Goal: Transaction & Acquisition: Purchase product/service

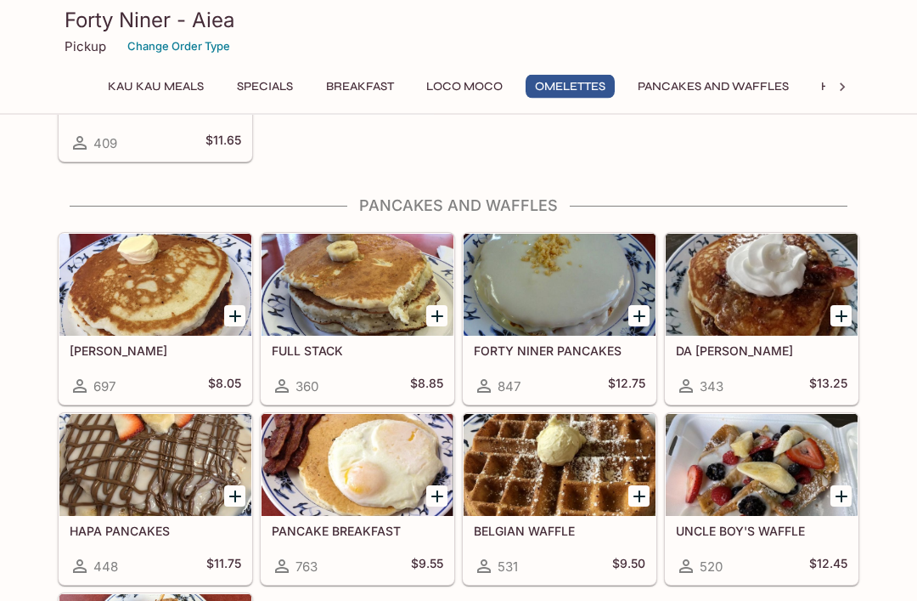
scroll to position [1882, 0]
click at [742, 356] on h5 "DA [PERSON_NAME]" at bounding box center [762, 350] width 172 height 14
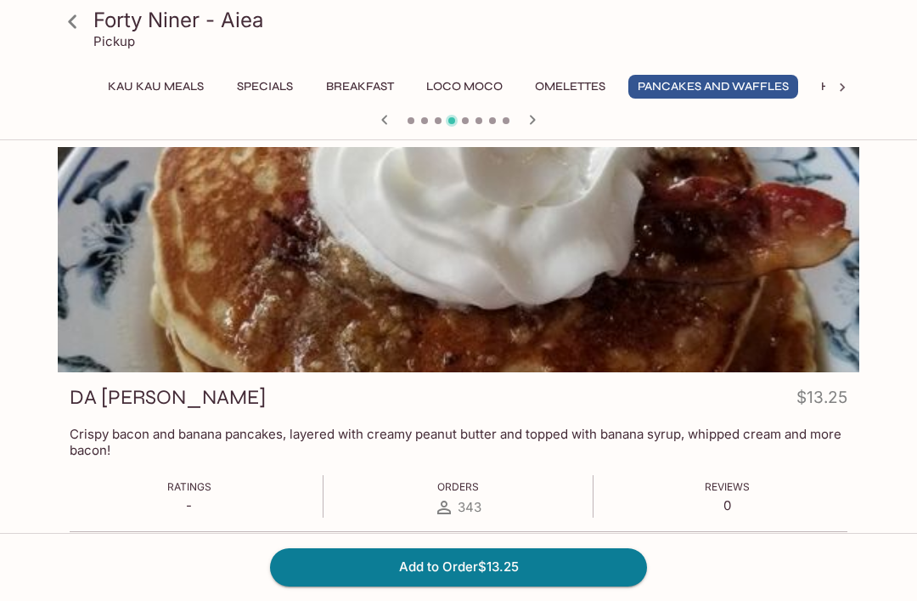
click at [69, 18] on icon at bounding box center [73, 22] width 30 height 30
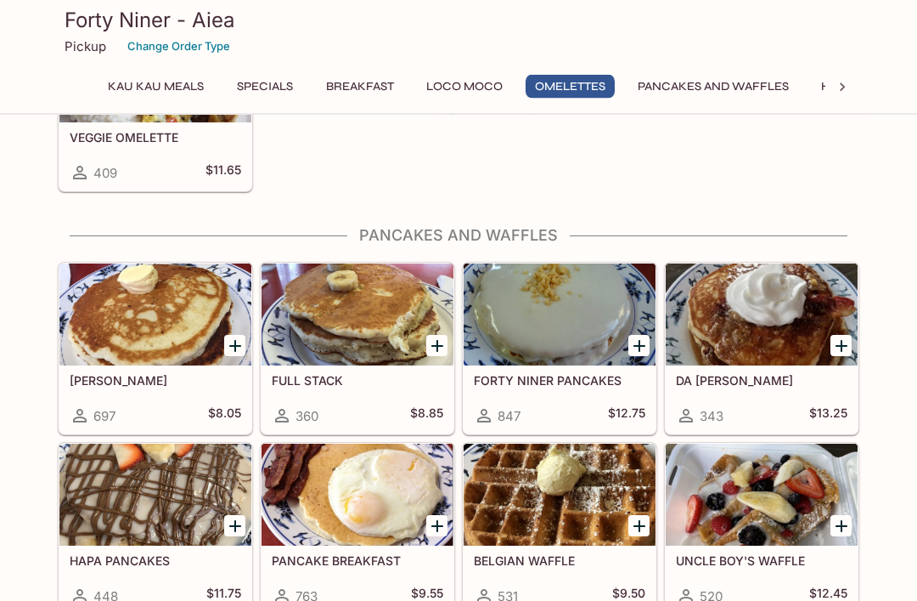
scroll to position [1852, 0]
click at [149, 562] on h5 "HAPA PANCAKES" at bounding box center [156, 560] width 172 height 14
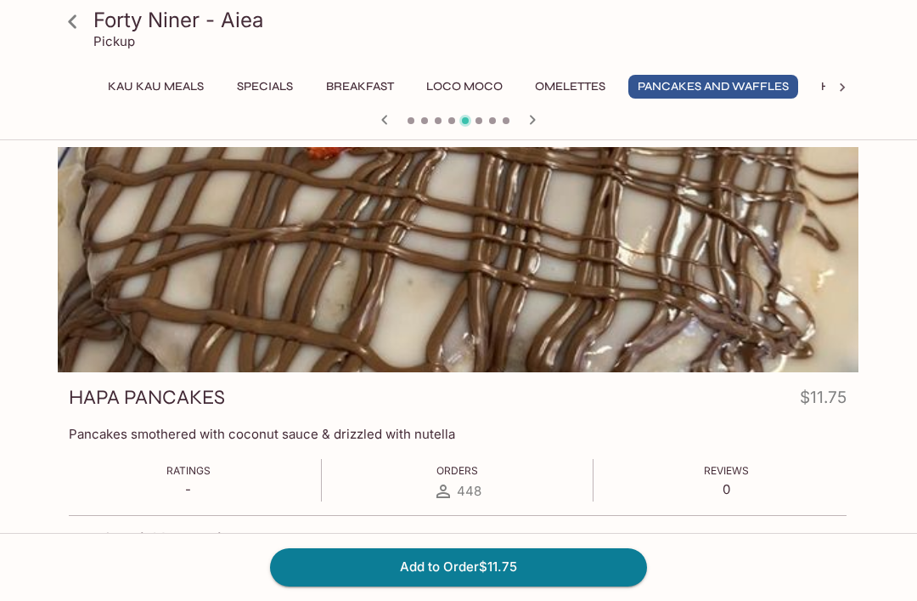
click at [77, 22] on icon at bounding box center [73, 22] width 30 height 30
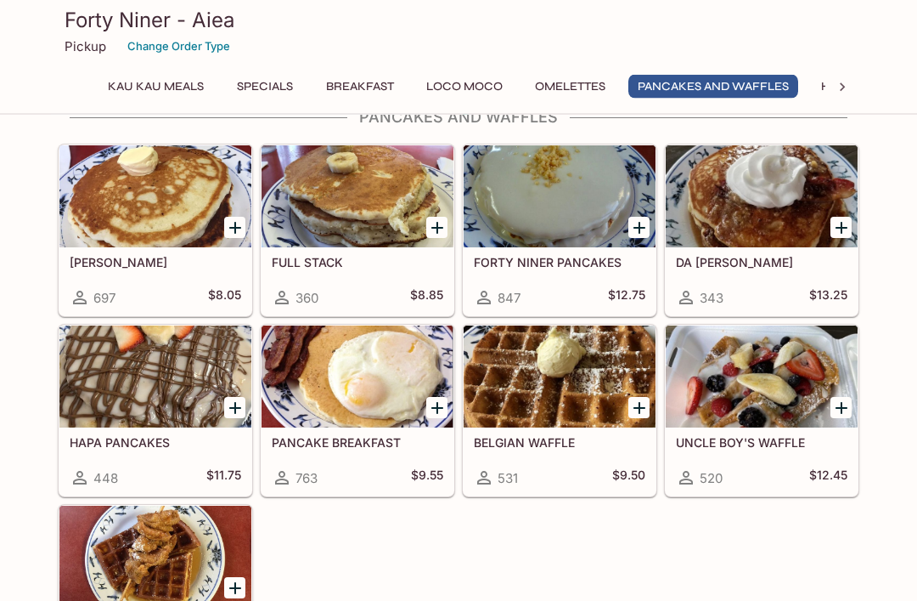
scroll to position [1970, 0]
click at [161, 415] on div at bounding box center [155, 376] width 192 height 102
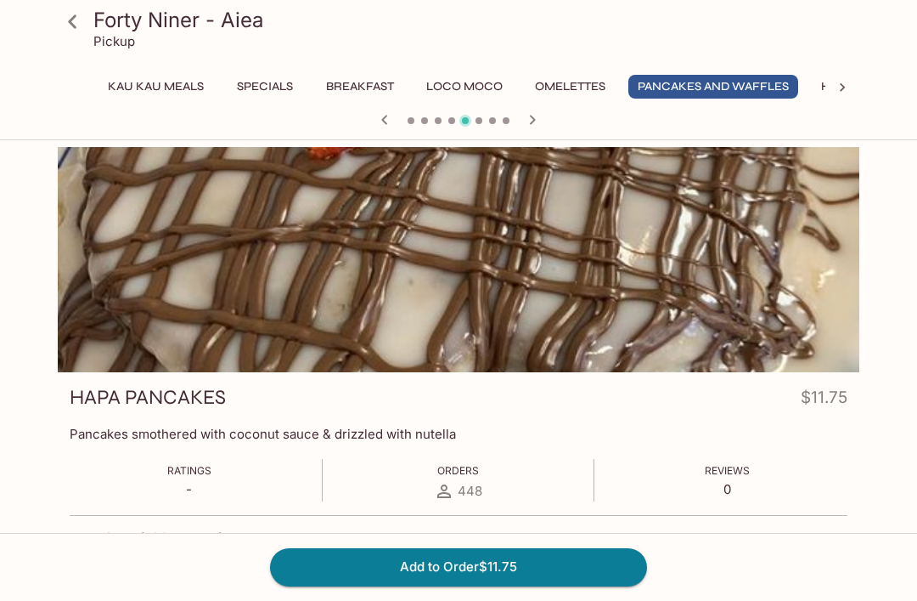
click at [556, 585] on button "Add to Order $11.75" at bounding box center [458, 566] width 377 height 37
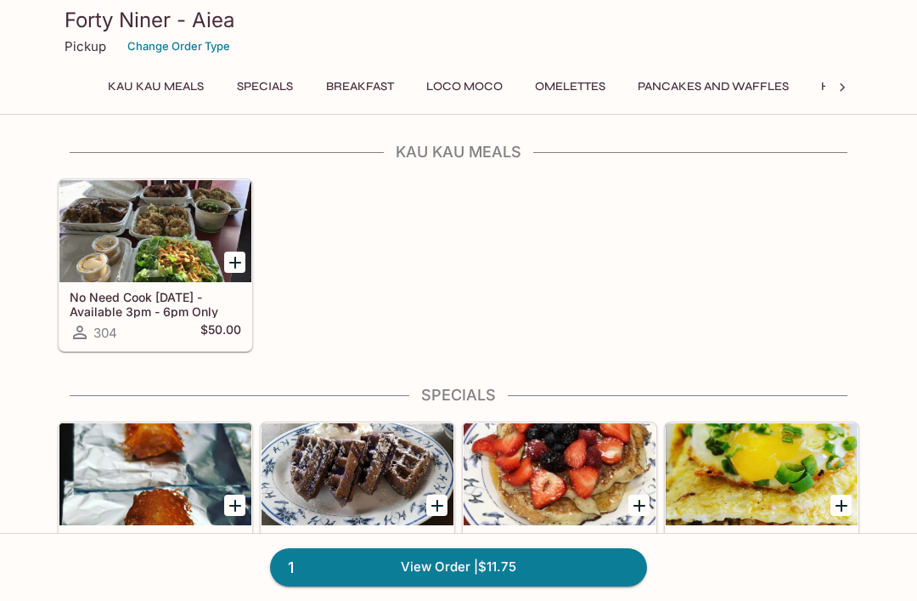
click at [440, 585] on link "1 View Order | $11.75" at bounding box center [458, 566] width 377 height 37
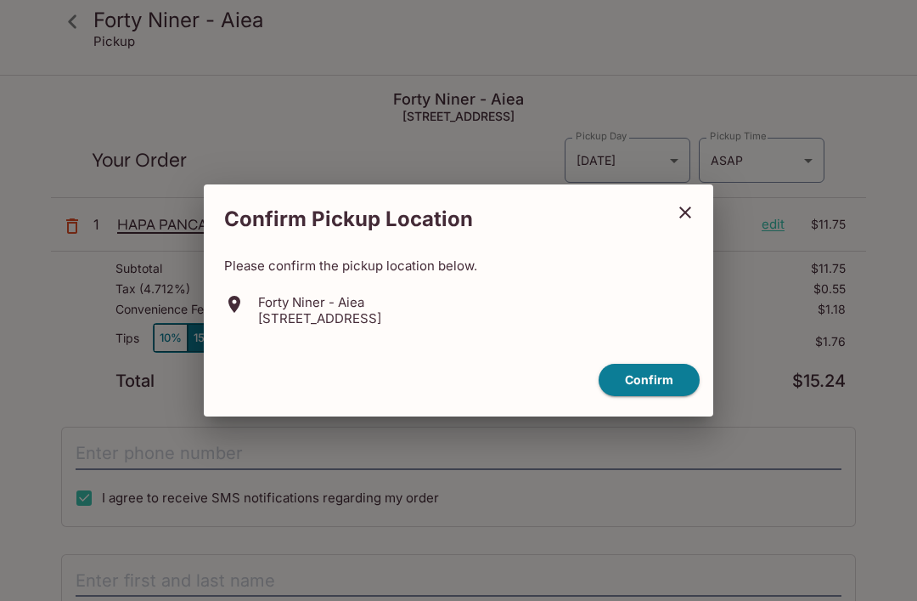
click at [664, 397] on button "Confirm" at bounding box center [649, 380] width 101 height 33
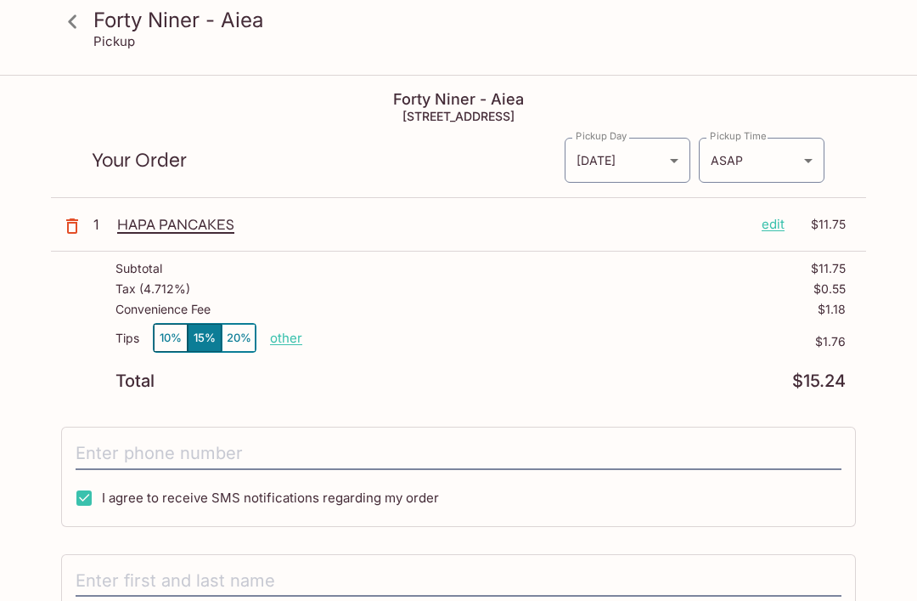
click at [777, 226] on p "edit" at bounding box center [773, 224] width 23 height 19
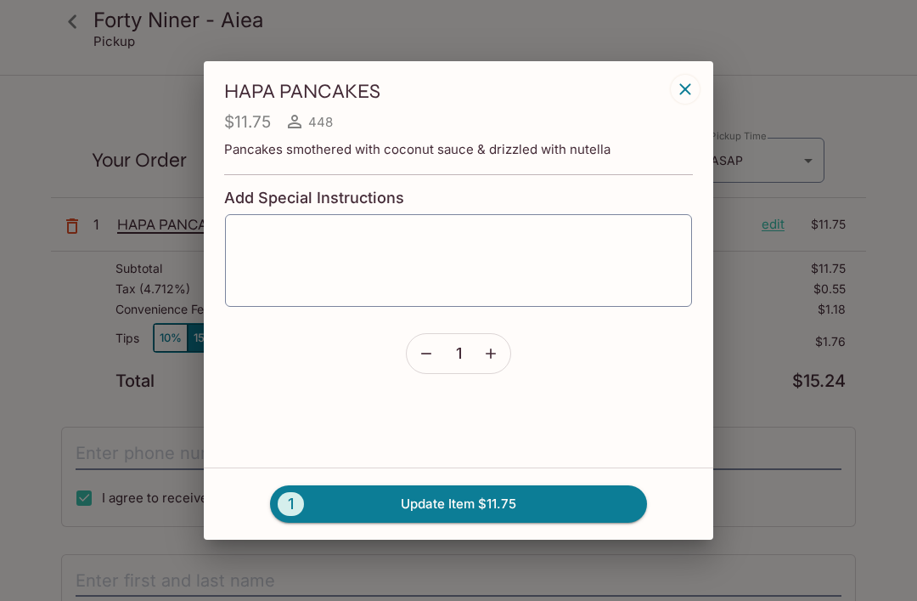
click at [693, 99] on icon "button" at bounding box center [685, 89] width 20 height 20
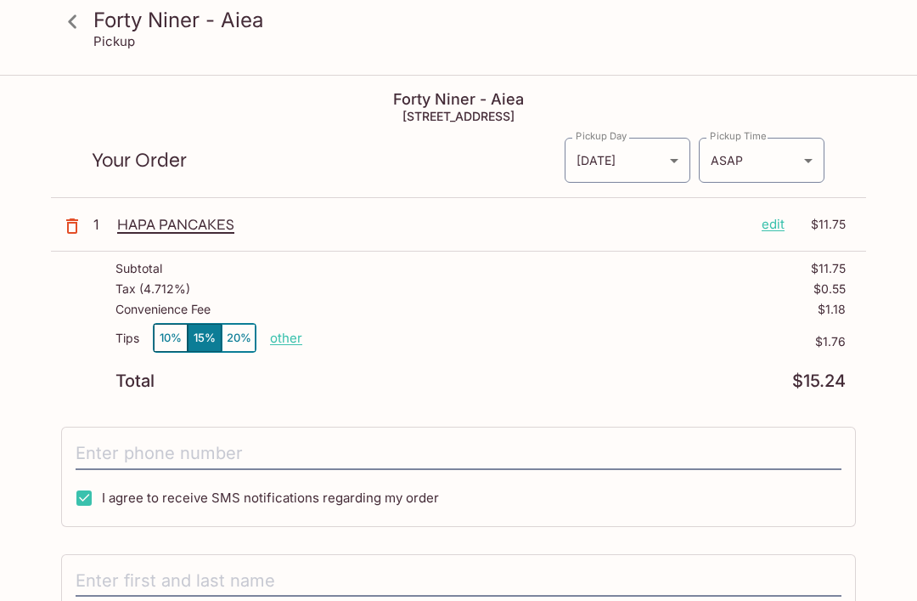
click at [73, 16] on icon at bounding box center [73, 22] width 30 height 30
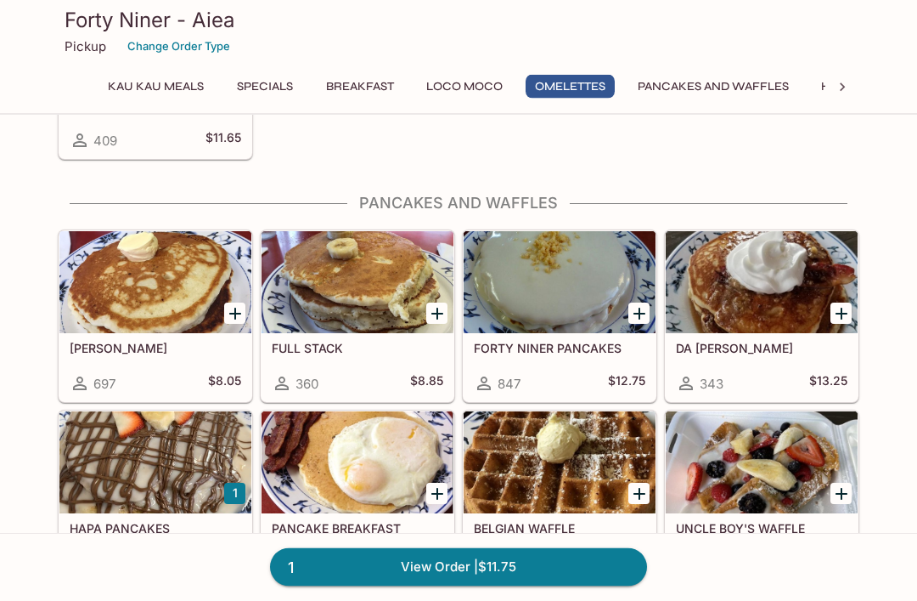
scroll to position [1884, 0]
click at [177, 486] on div at bounding box center [155, 462] width 192 height 102
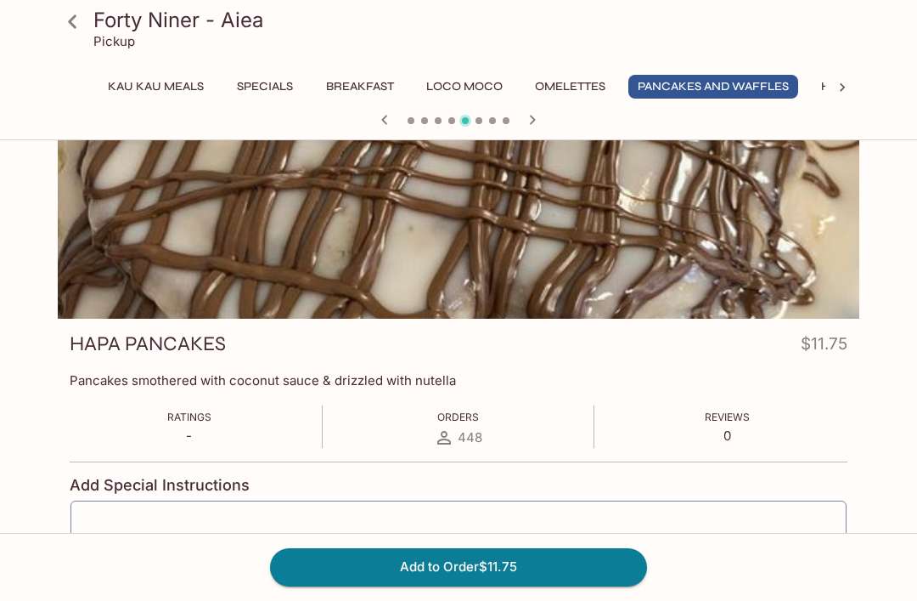
scroll to position [54, 0]
click at [490, 567] on button "Add to Order $11.75" at bounding box center [458, 566] width 377 height 37
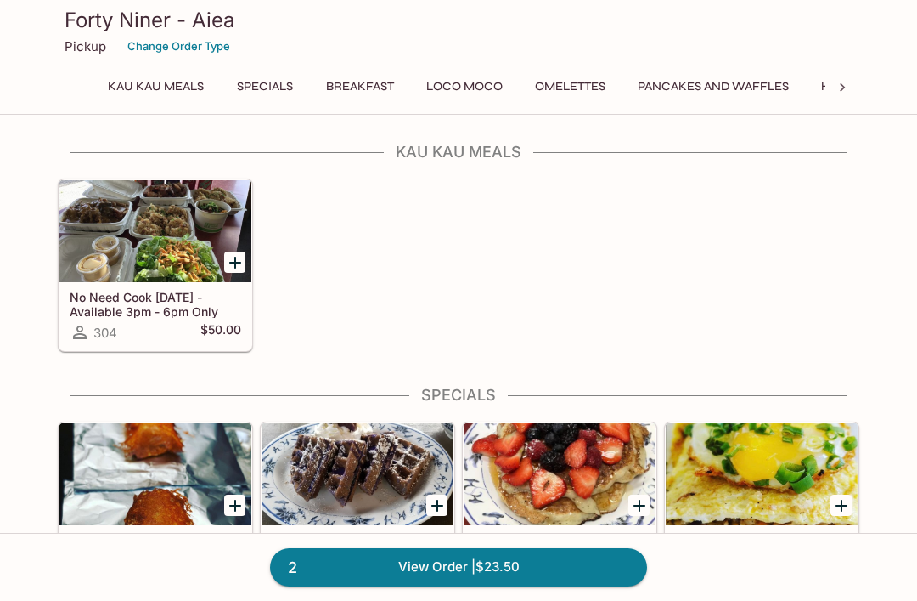
click at [451, 600] on html "Forty Niner - Aiea Pickup Change Order Type Kau Kau Meals Specials Breakfast Lo…" at bounding box center [458, 300] width 917 height 601
click at [423, 600] on html "Forty Niner - Aiea Pickup Change Order Type Kau Kau Meals Specials Breakfast Lo…" at bounding box center [458, 300] width 917 height 601
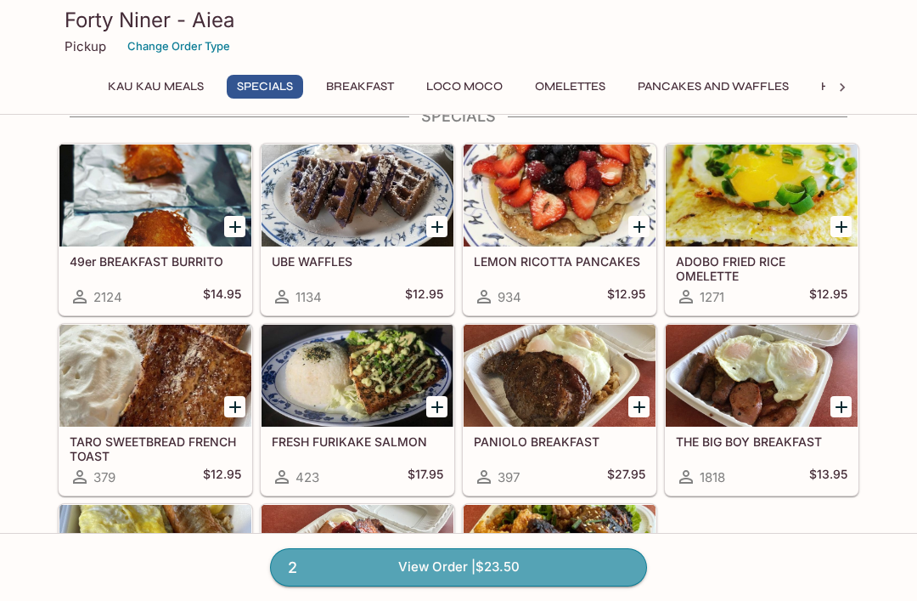
click at [449, 585] on link "2 View Order | $23.50" at bounding box center [458, 566] width 377 height 37
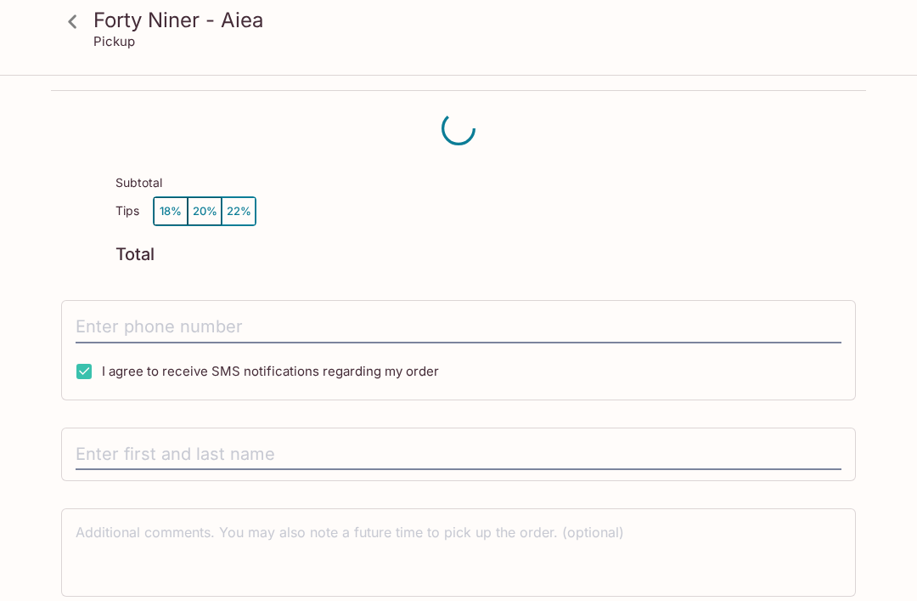
scroll to position [22, 0]
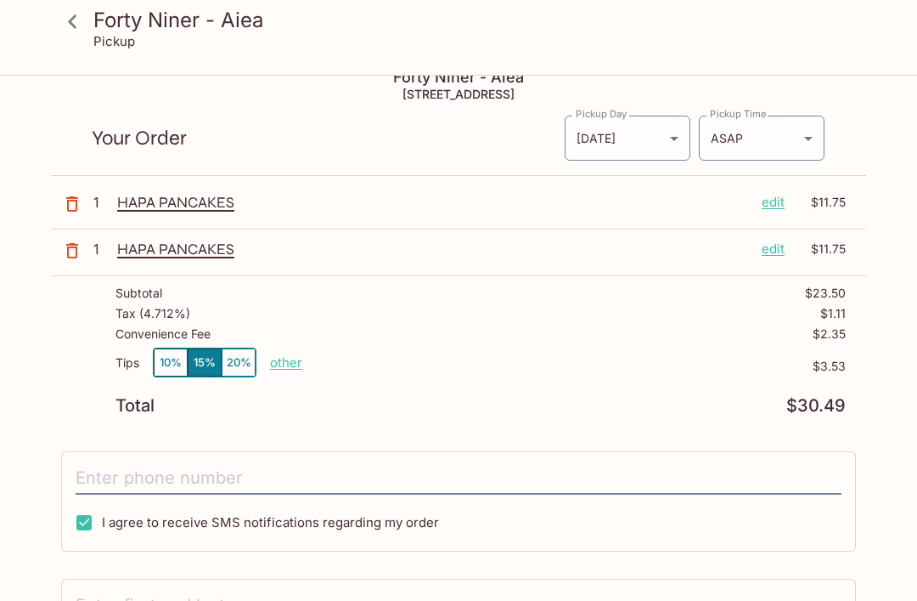
click at [64, 253] on icon "button" at bounding box center [72, 250] width 20 height 20
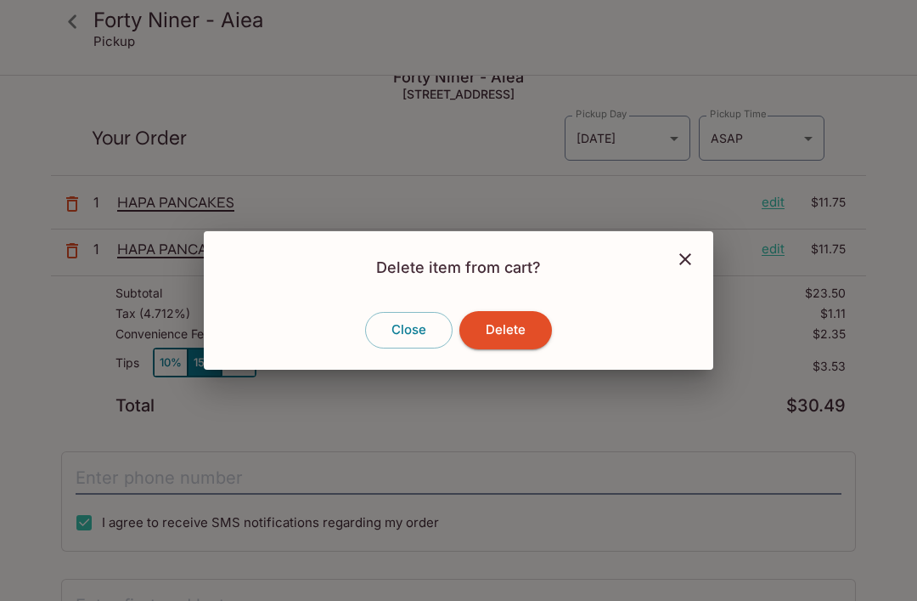
click at [524, 348] on button "Delete" at bounding box center [506, 329] width 93 height 37
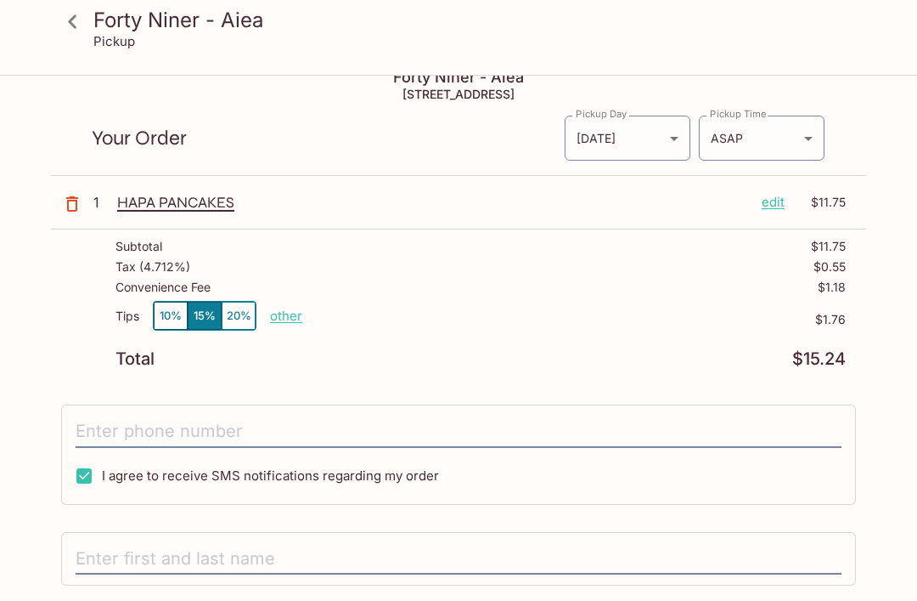
click at [73, 202] on icon "button" at bounding box center [72, 204] width 20 height 20
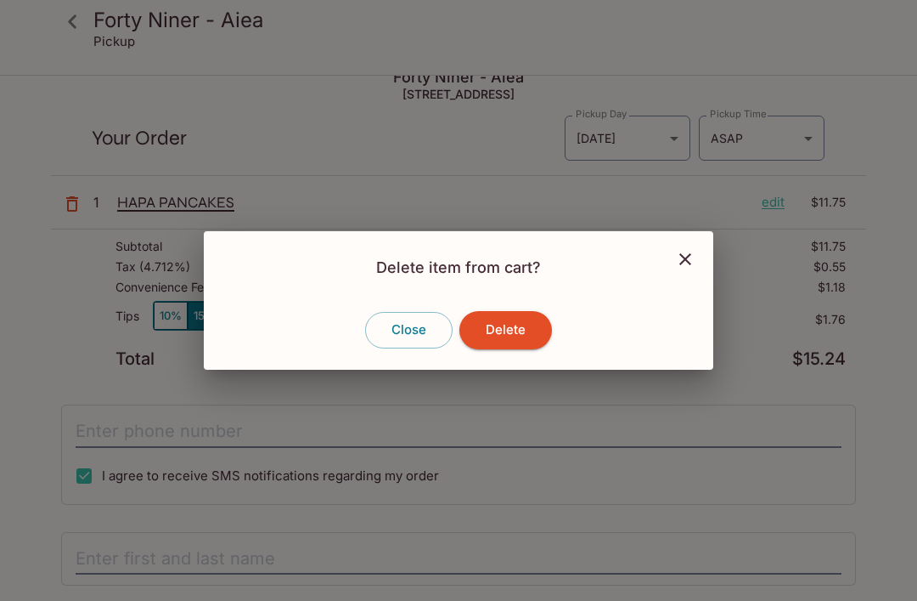
click at [535, 347] on button "Delete" at bounding box center [506, 329] width 93 height 37
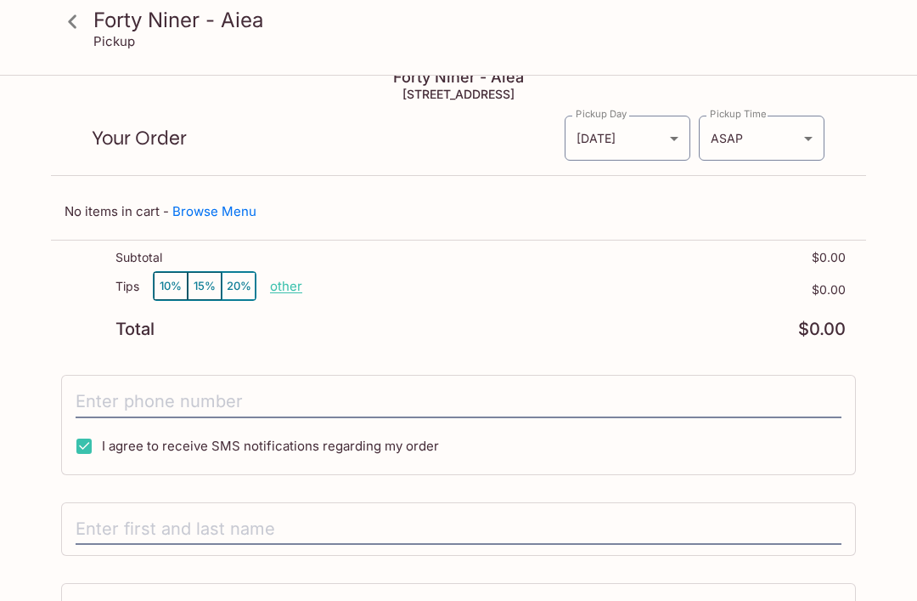
click at [76, 25] on icon at bounding box center [73, 22] width 30 height 30
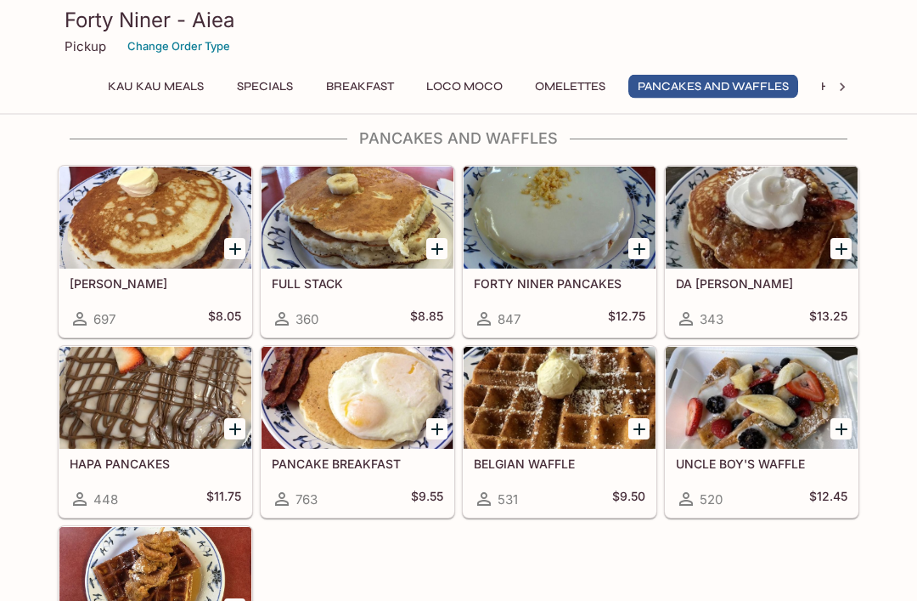
scroll to position [1950, 0]
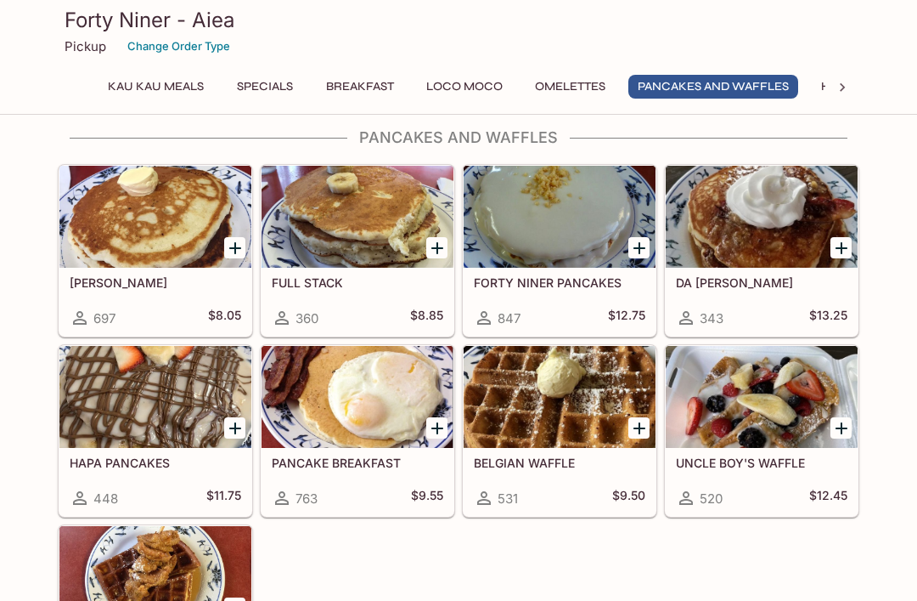
click at [590, 384] on div at bounding box center [560, 397] width 192 height 102
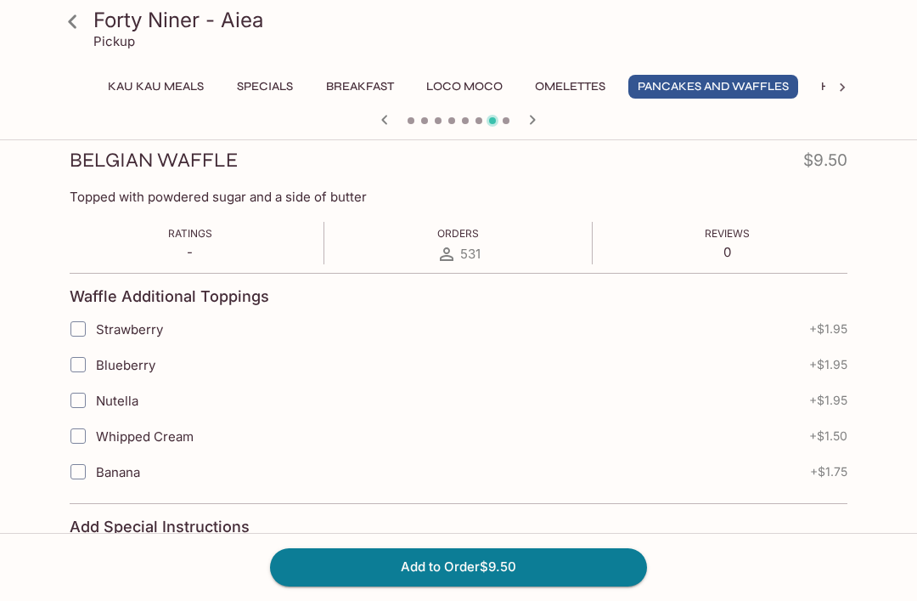
scroll to position [239, 0]
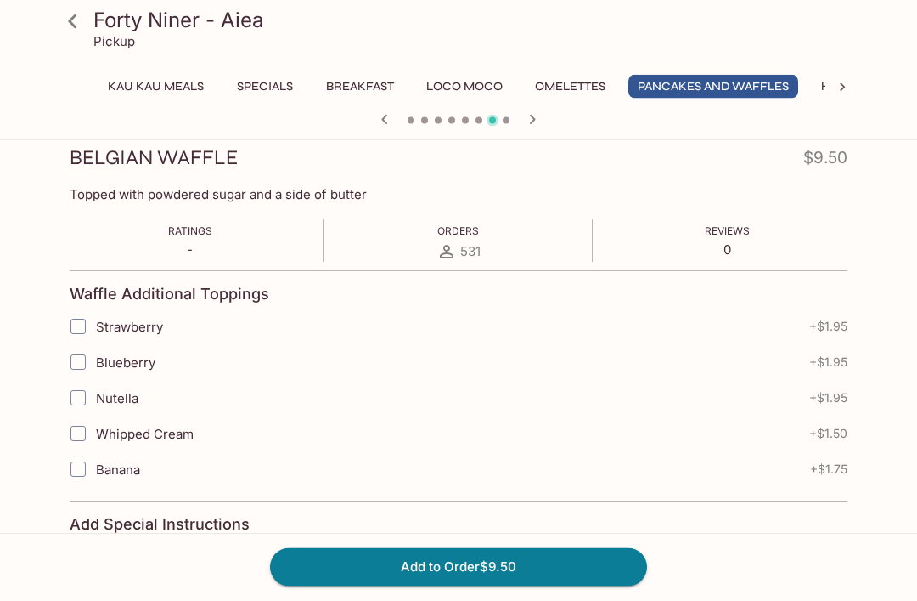
click at [81, 389] on input "Nutella" at bounding box center [78, 398] width 34 height 34
checkbox input "true"
click at [82, 429] on input "Whipped Cream" at bounding box center [78, 433] width 34 height 34
click at [81, 427] on input "Whipped Cream" at bounding box center [78, 433] width 34 height 34
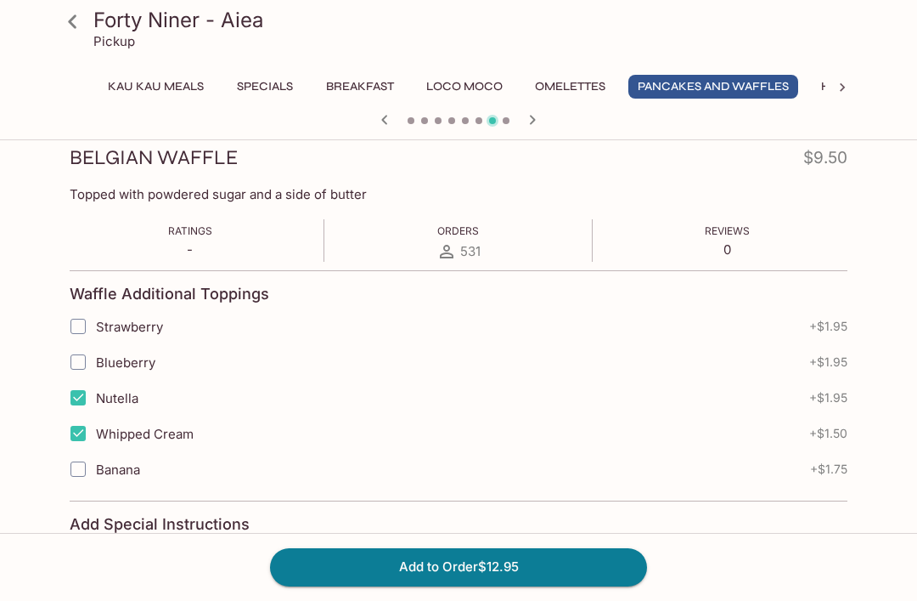
checkbox input "false"
click at [509, 585] on button "Add to Order $11.45" at bounding box center [458, 566] width 377 height 37
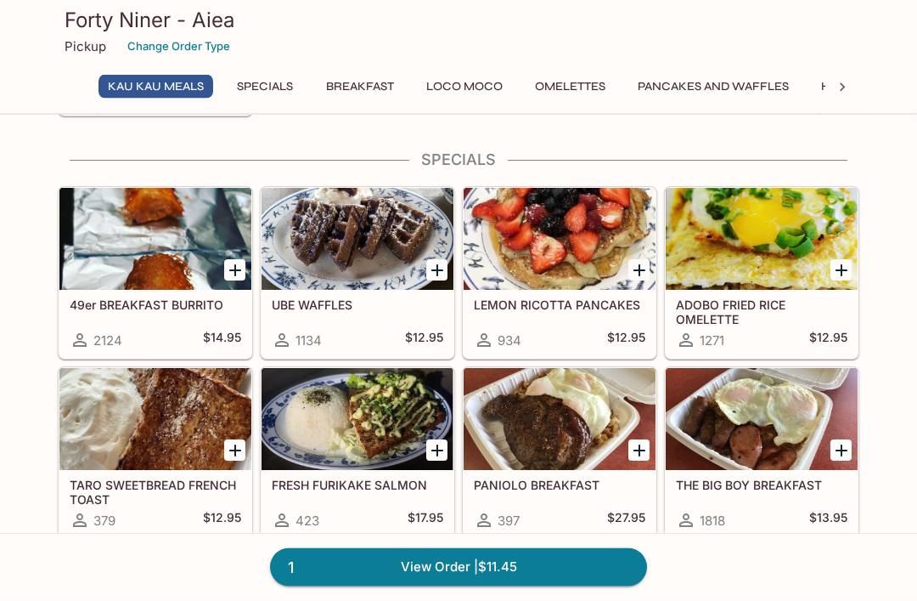
click at [472, 82] on button "Loco Moco" at bounding box center [464, 87] width 95 height 24
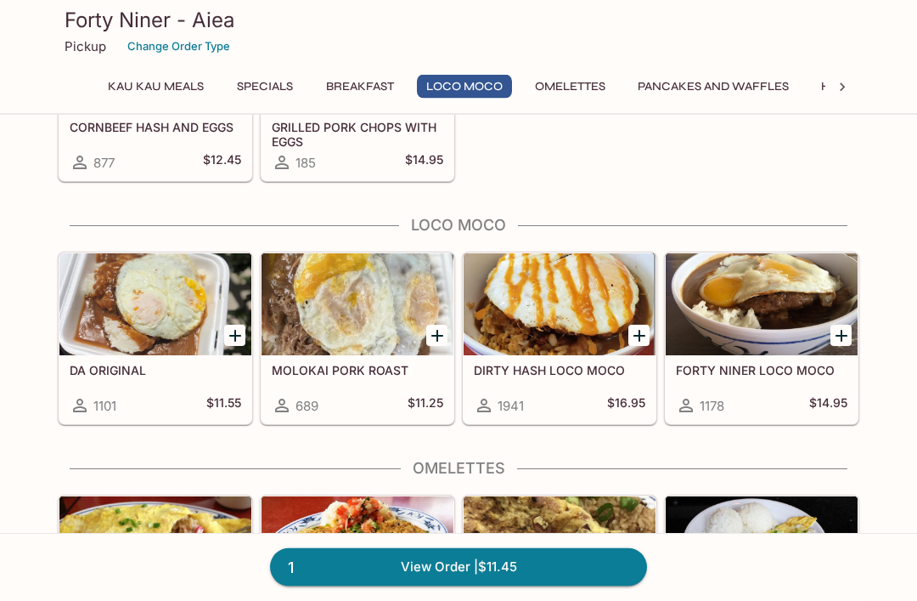
scroll to position [1267, 0]
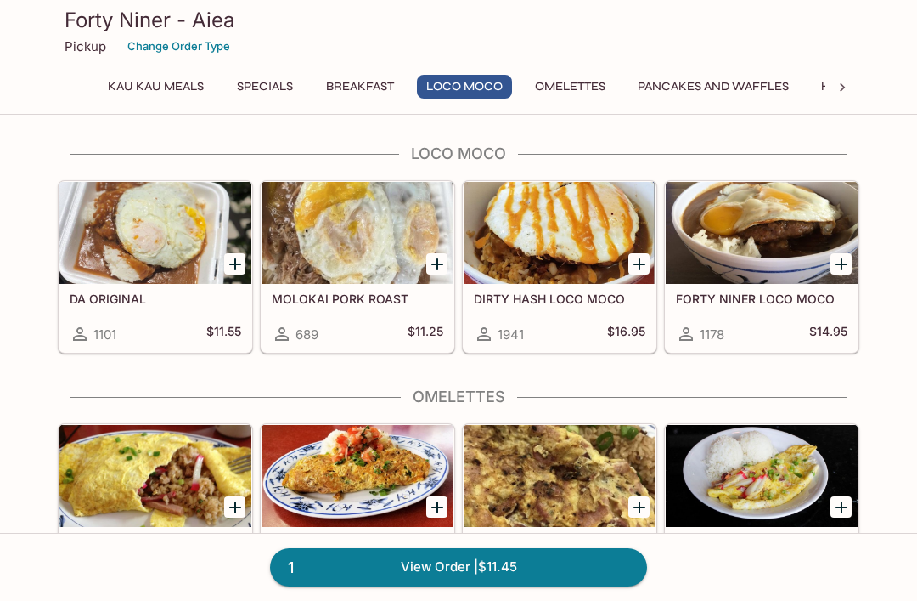
click at [173, 274] on div at bounding box center [155, 233] width 192 height 102
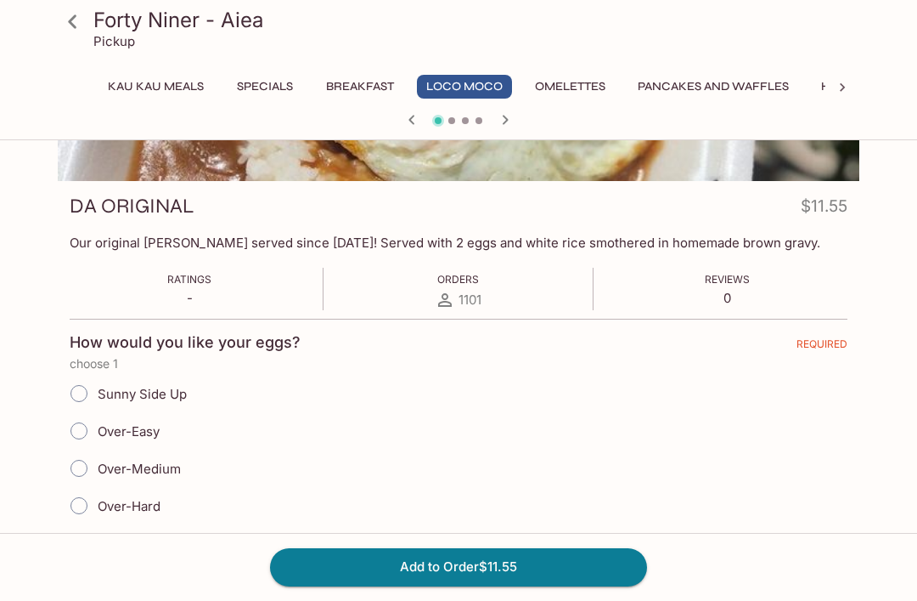
scroll to position [212, 0]
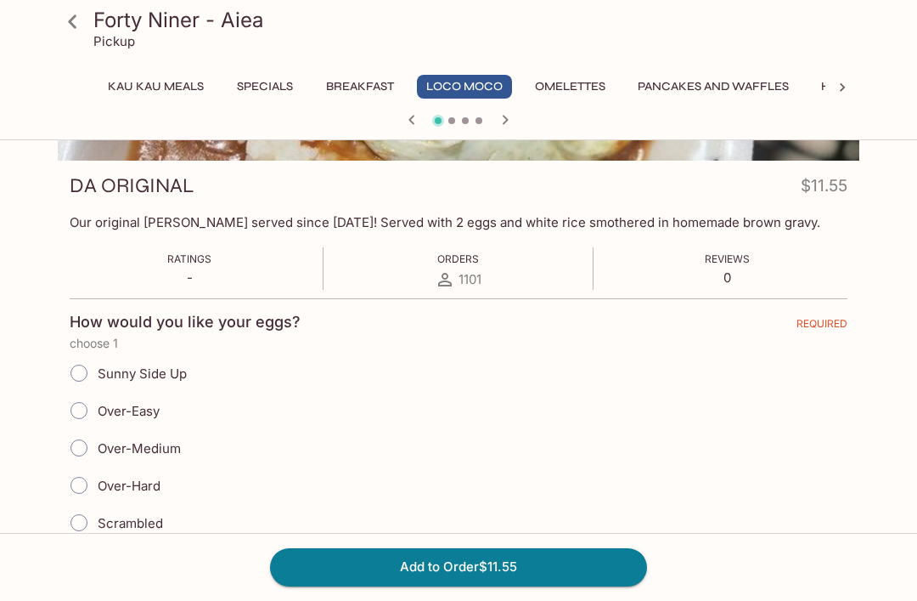
click at [82, 404] on input "Over-Easy" at bounding box center [79, 410] width 36 height 36
radio input "true"
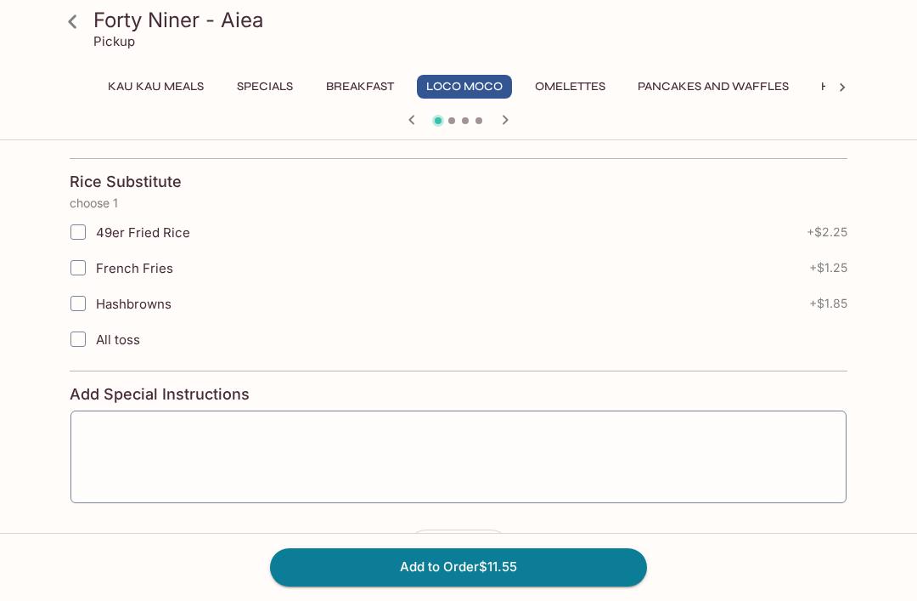
scroll to position [610, 0]
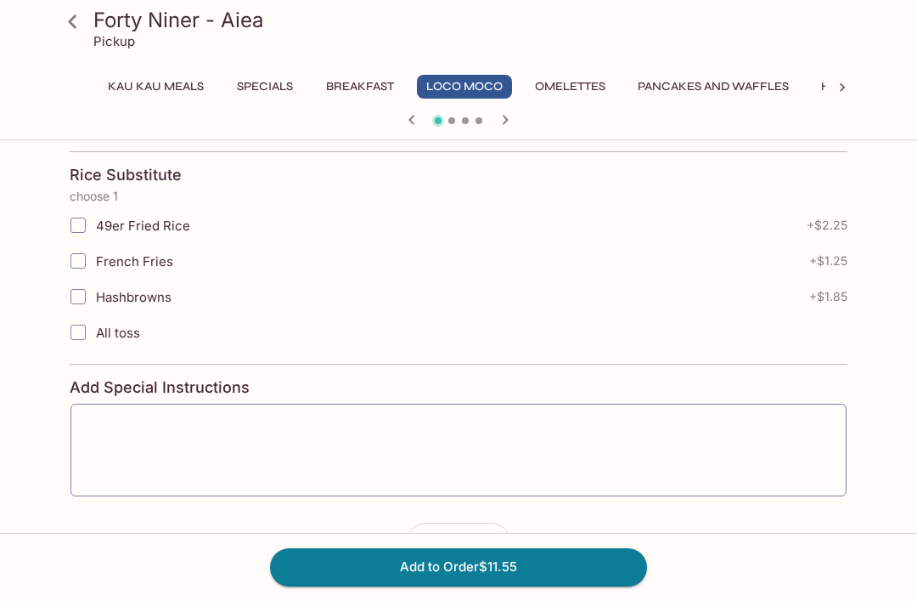
click at [595, 585] on button "Add to Order $11.55" at bounding box center [458, 566] width 377 height 37
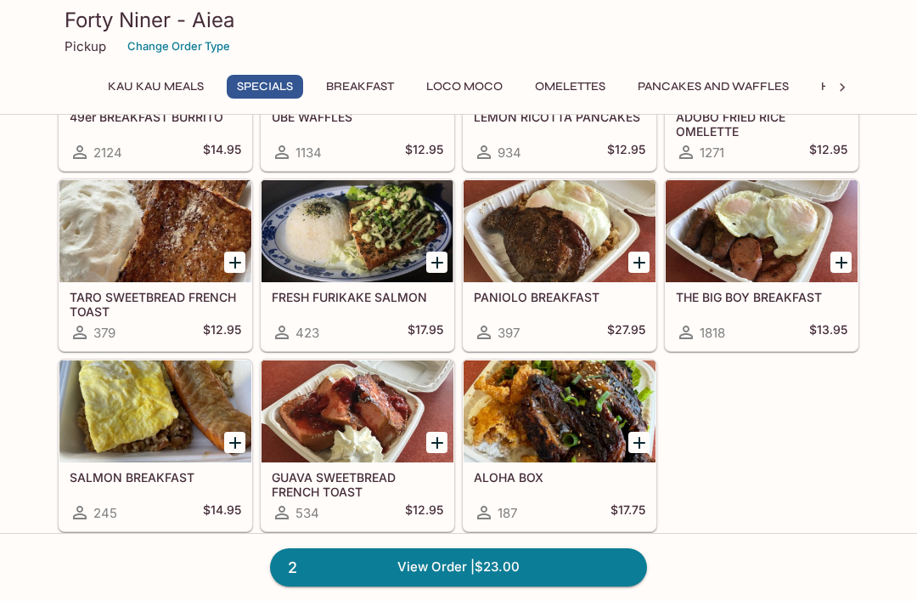
scroll to position [411, 0]
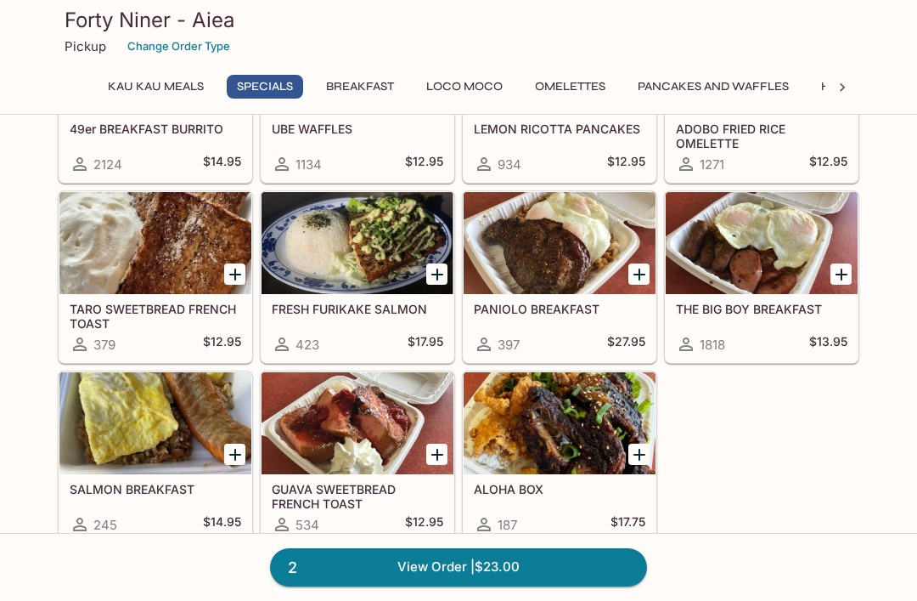
click at [364, 313] on h5 "FRESH FURIKAKE SALMON" at bounding box center [358, 309] width 172 height 14
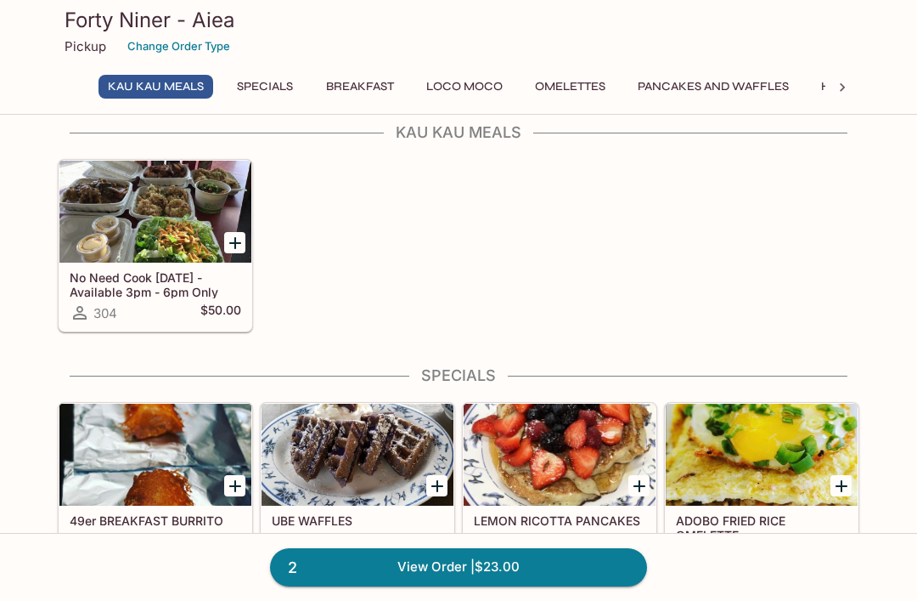
scroll to position [20, 0]
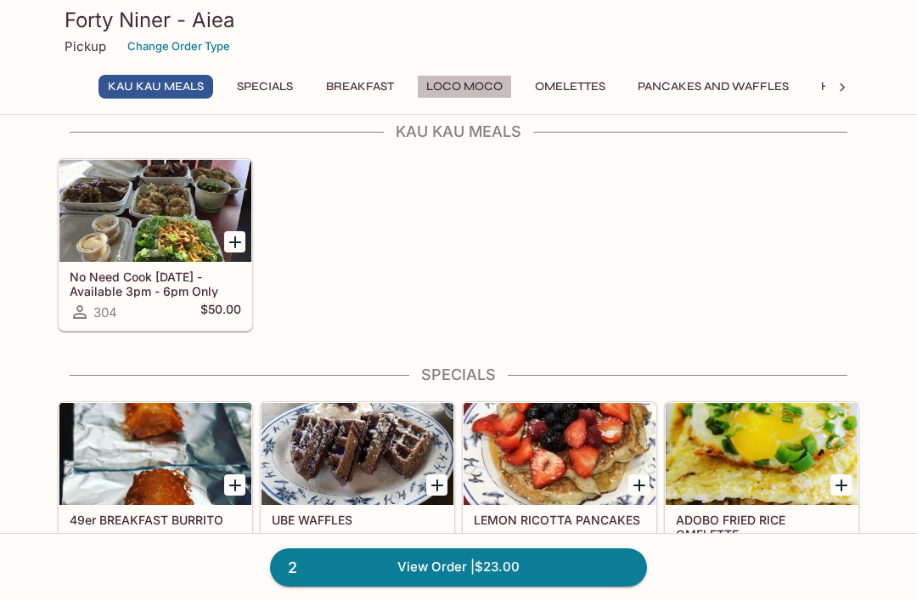
click at [471, 81] on button "Loco Moco" at bounding box center [464, 87] width 95 height 24
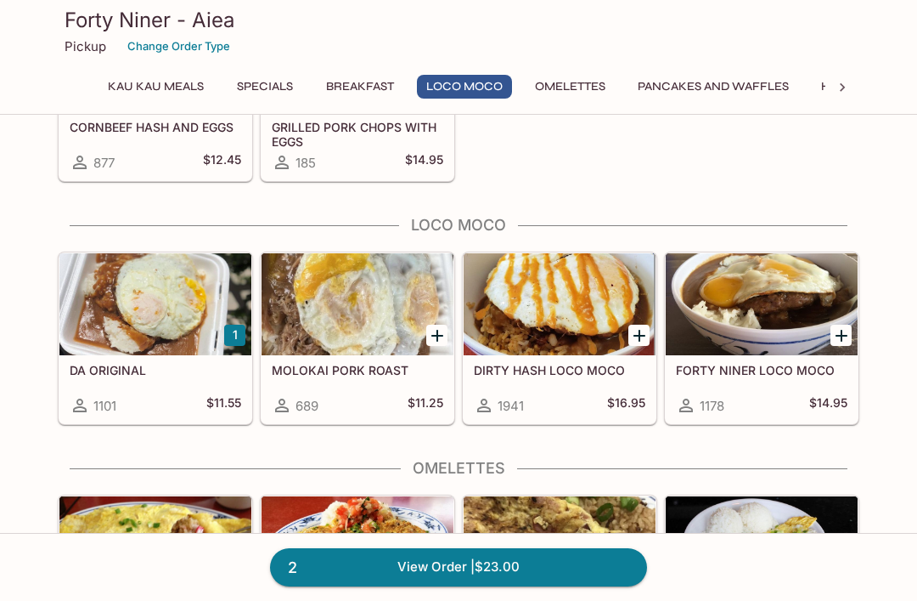
scroll to position [1267, 0]
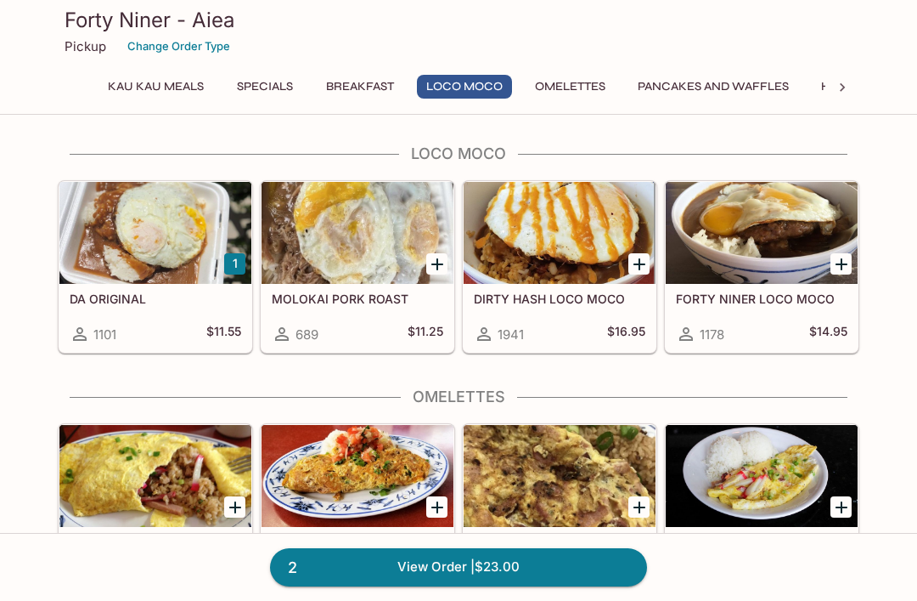
click at [132, 233] on div at bounding box center [155, 233] width 192 height 102
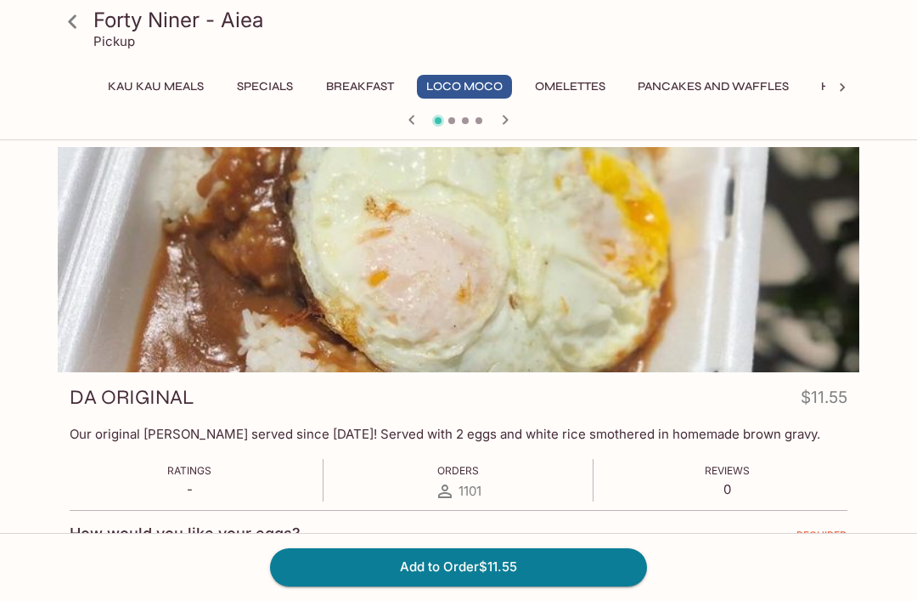
click at [73, 18] on icon at bounding box center [72, 21] width 8 height 14
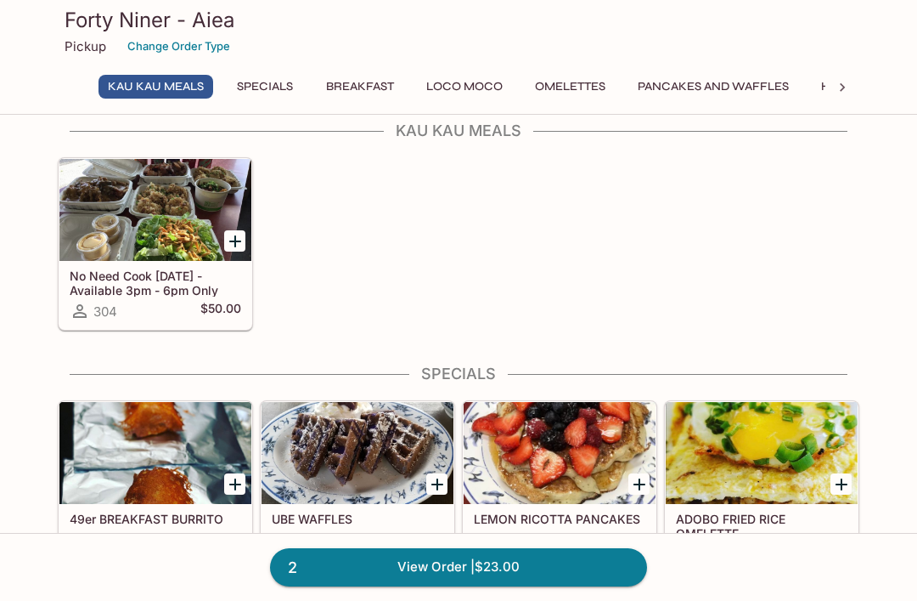
click at [475, 76] on button "Loco Moco" at bounding box center [464, 87] width 95 height 24
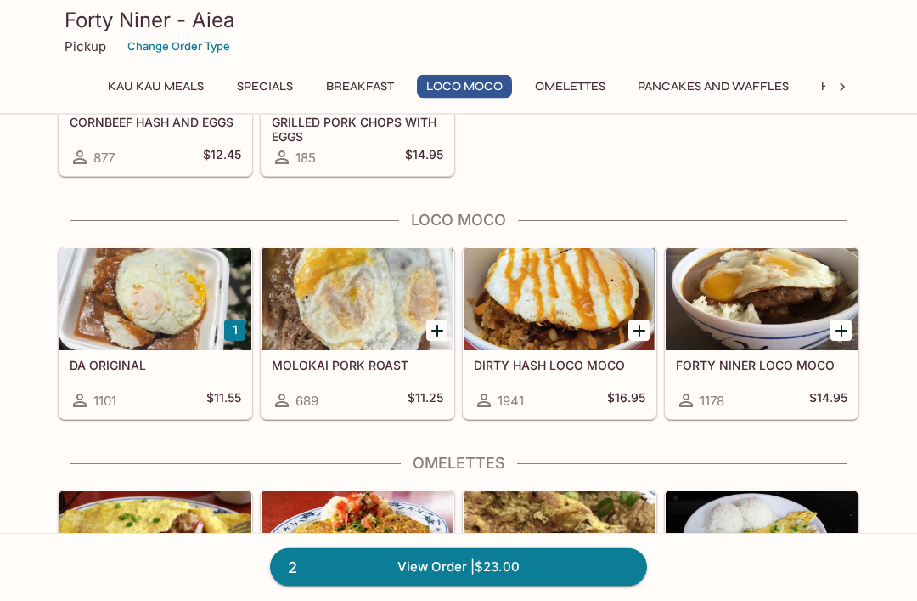
scroll to position [1267, 0]
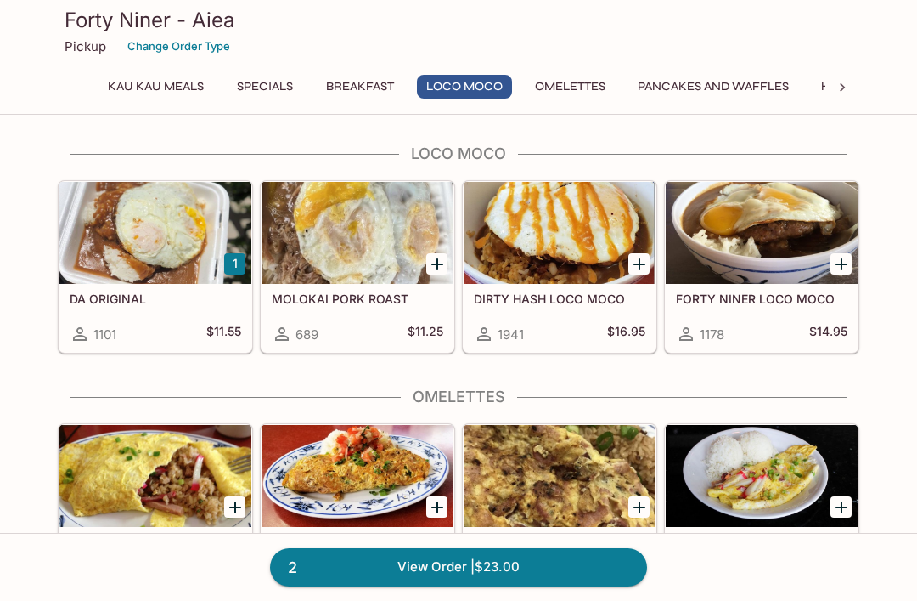
click at [759, 245] on div at bounding box center [762, 233] width 192 height 102
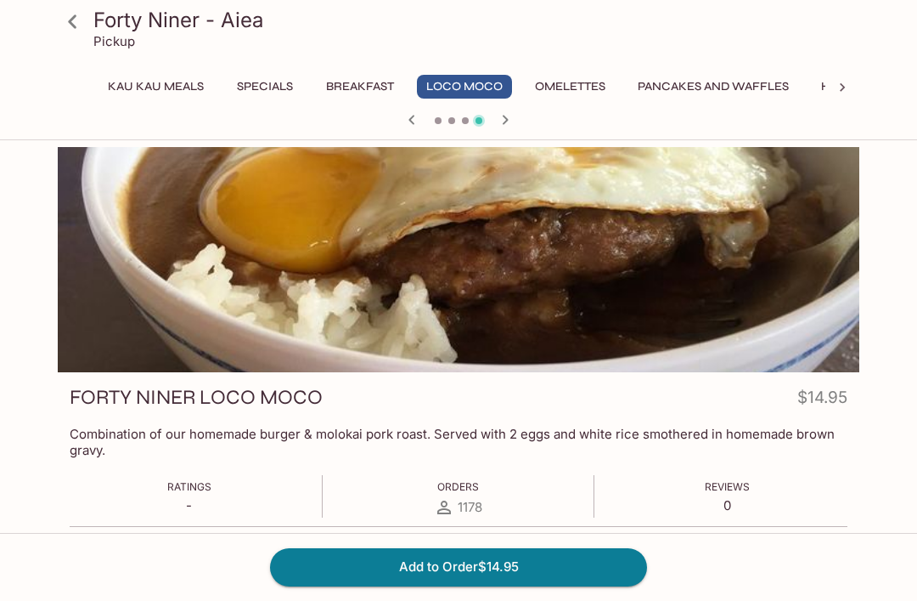
click at [493, 71] on div "Forty Niner - Aiea Pickup Kau Kau Meals Specials Breakfast Loco Moco Omelettes …" at bounding box center [459, 67] width 816 height 134
click at [487, 91] on button "Loco Moco" at bounding box center [464, 87] width 95 height 24
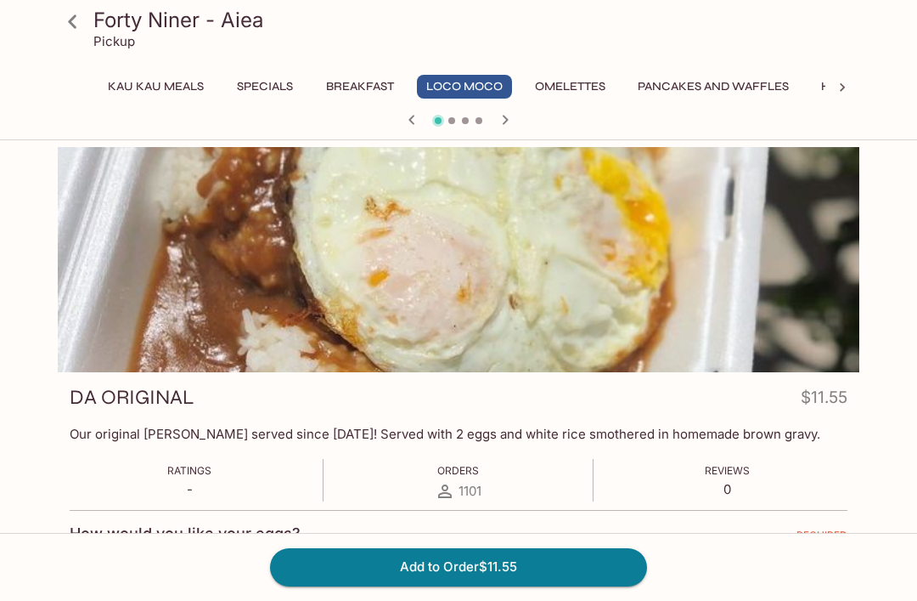
click at [507, 121] on icon "button" at bounding box center [506, 119] width 6 height 9
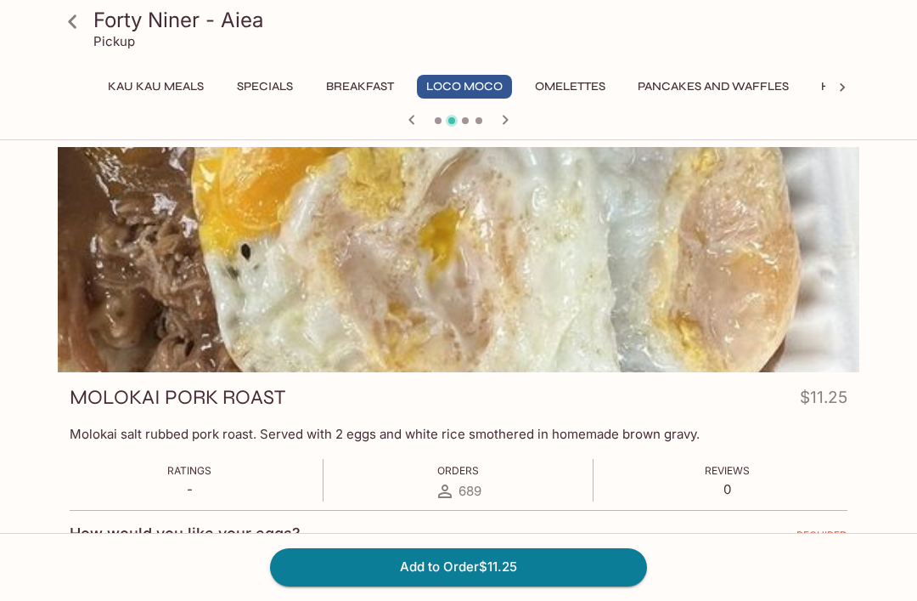
click at [401, 121] on button "button" at bounding box center [412, 120] width 22 height 22
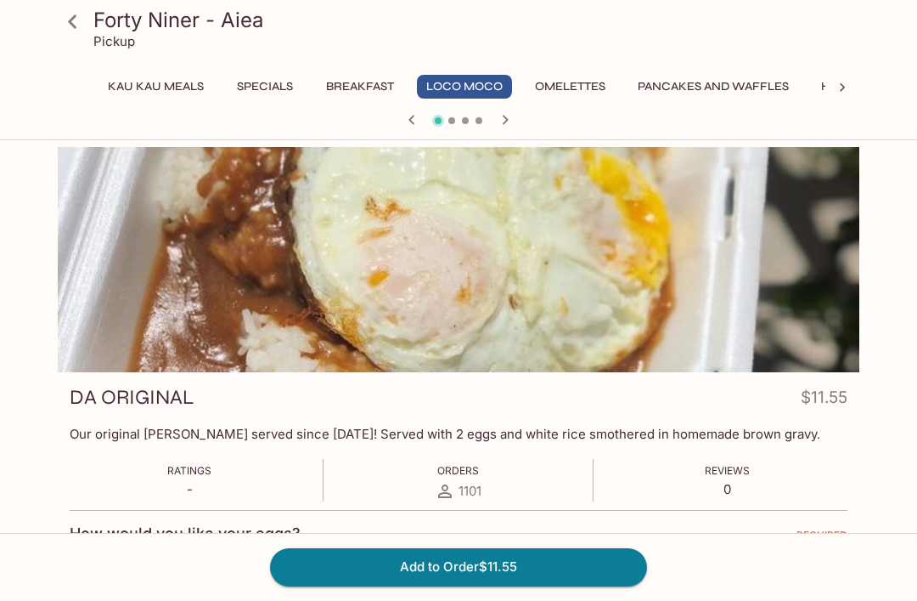
click at [499, 128] on icon "button" at bounding box center [505, 120] width 20 height 20
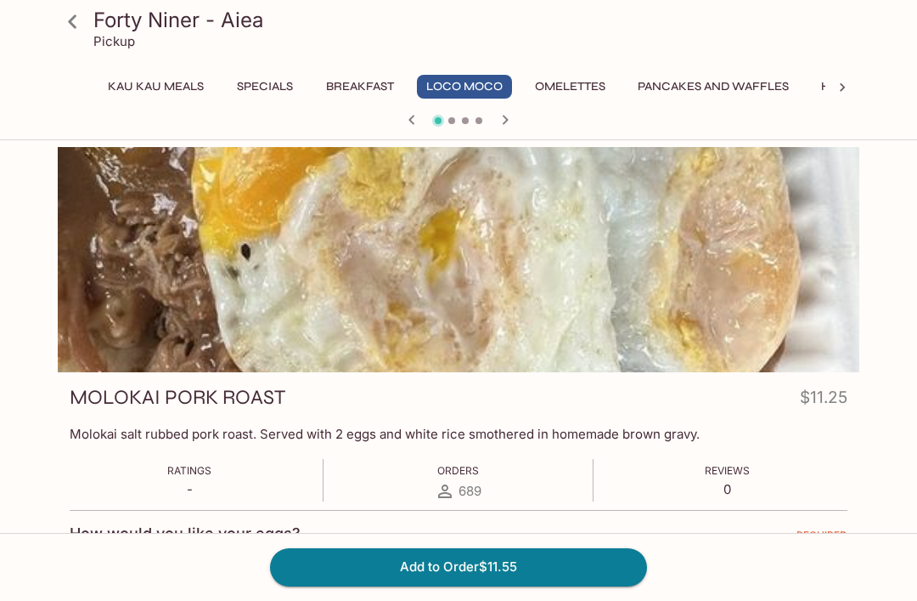
click at [515, 118] on icon "button" at bounding box center [505, 120] width 20 height 20
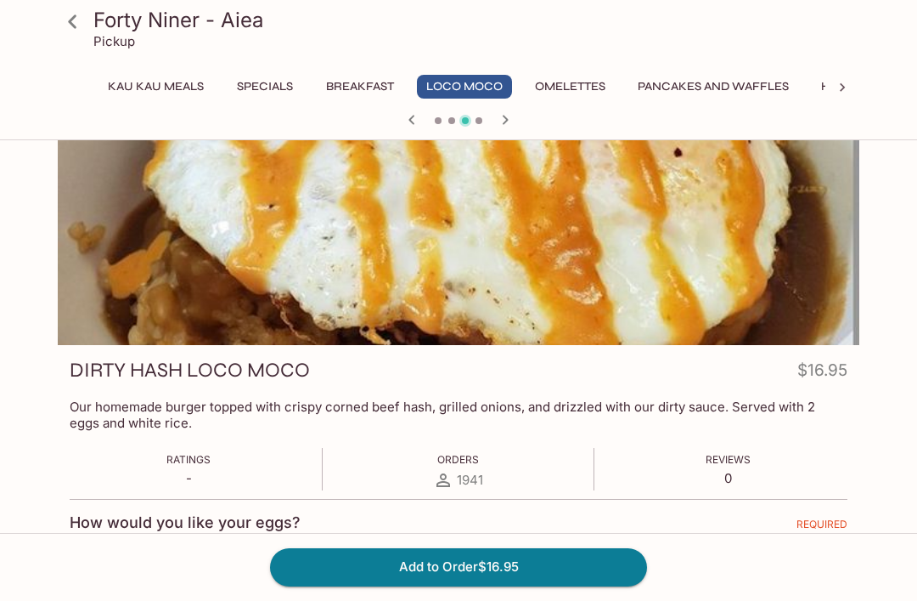
scroll to position [26, 0]
click at [275, 80] on button "Specials" at bounding box center [265, 87] width 76 height 24
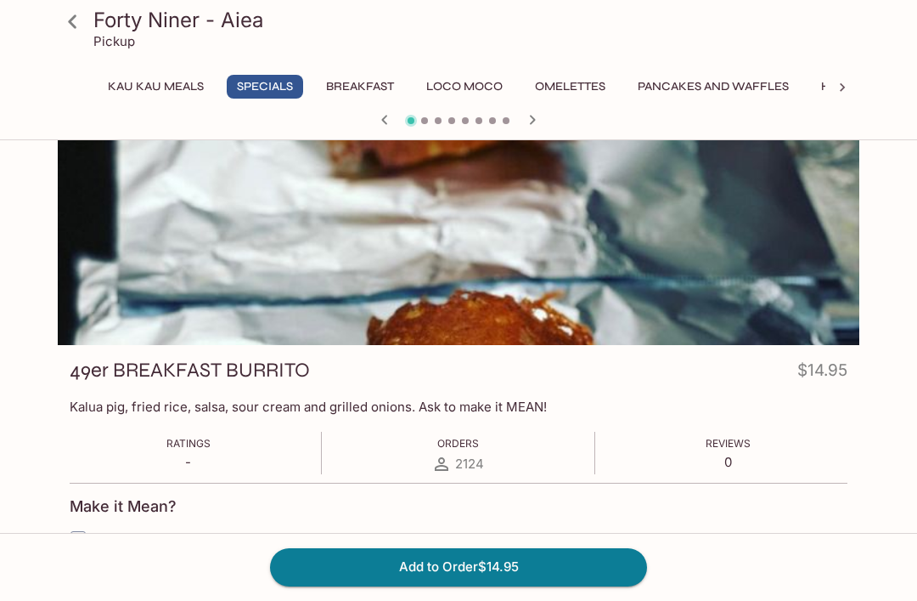
click at [147, 98] on button "Kau Kau Meals" at bounding box center [156, 87] width 115 height 24
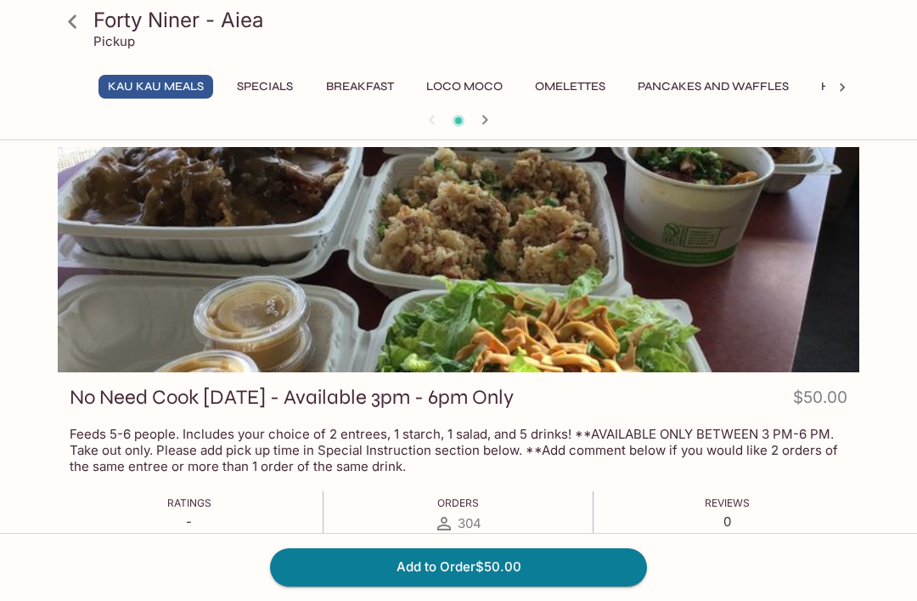
scroll to position [0, 0]
click at [267, 87] on button "Specials" at bounding box center [265, 87] width 76 height 24
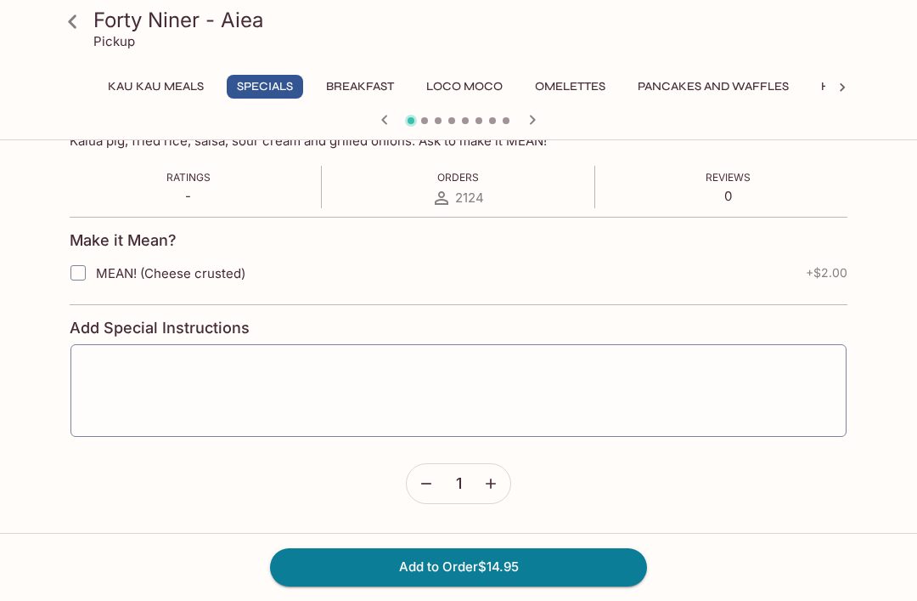
scroll to position [287, 0]
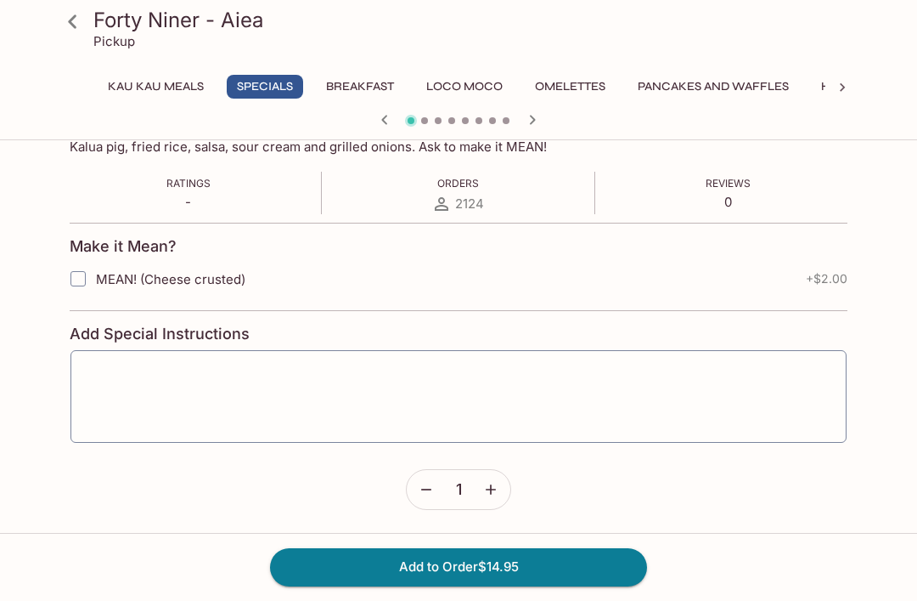
click at [533, 119] on icon "button" at bounding box center [532, 120] width 20 height 20
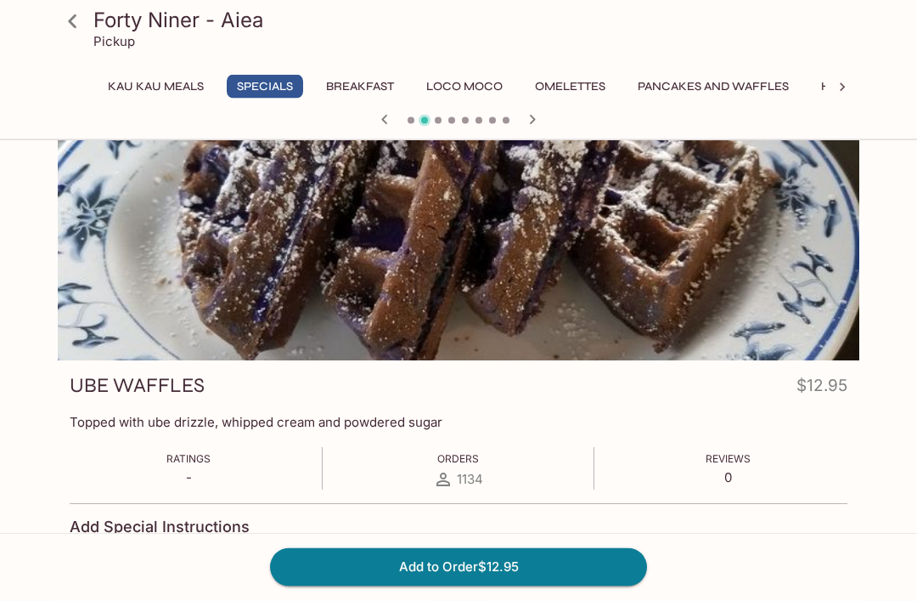
scroll to position [0, 0]
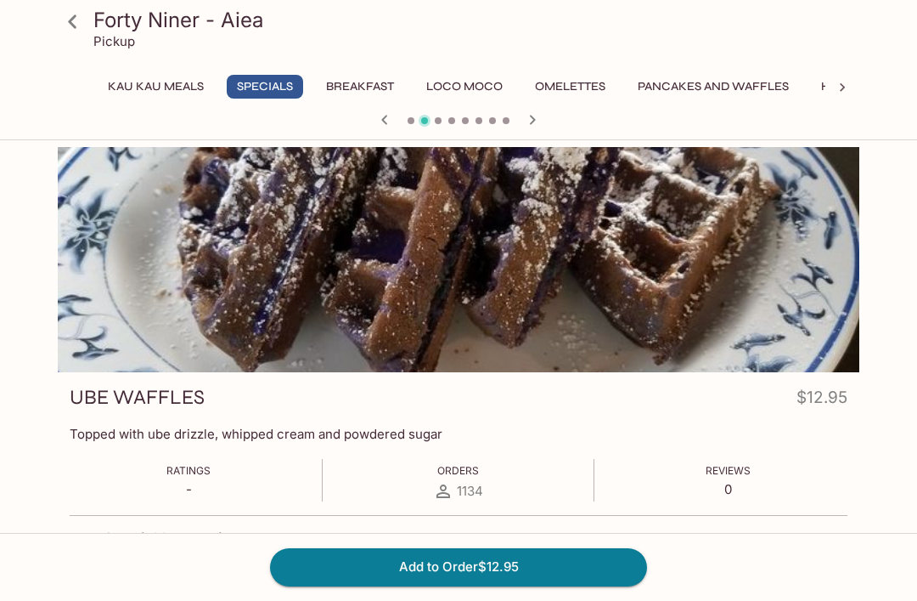
click at [543, 123] on button "button" at bounding box center [533, 120] width 22 height 22
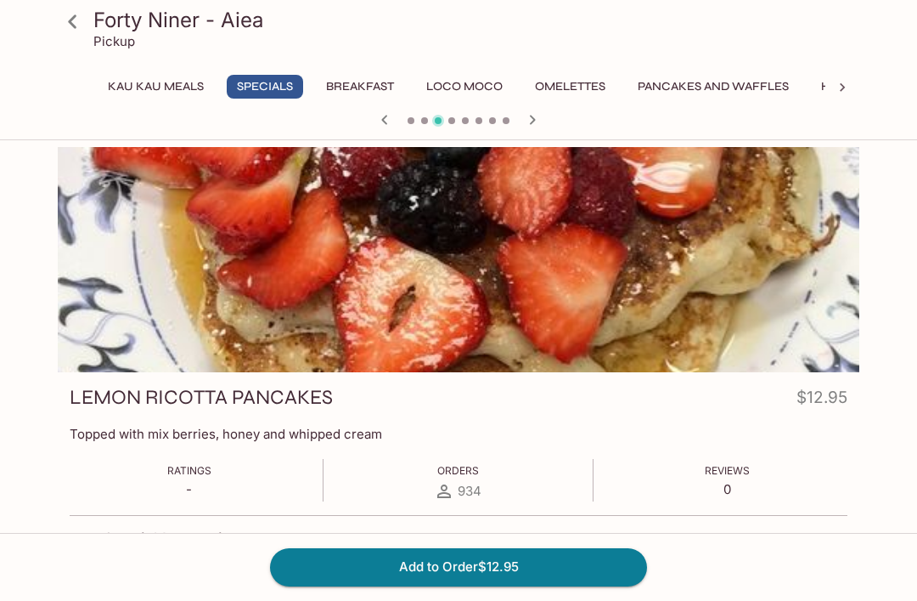
click at [540, 126] on icon "button" at bounding box center [532, 120] width 20 height 20
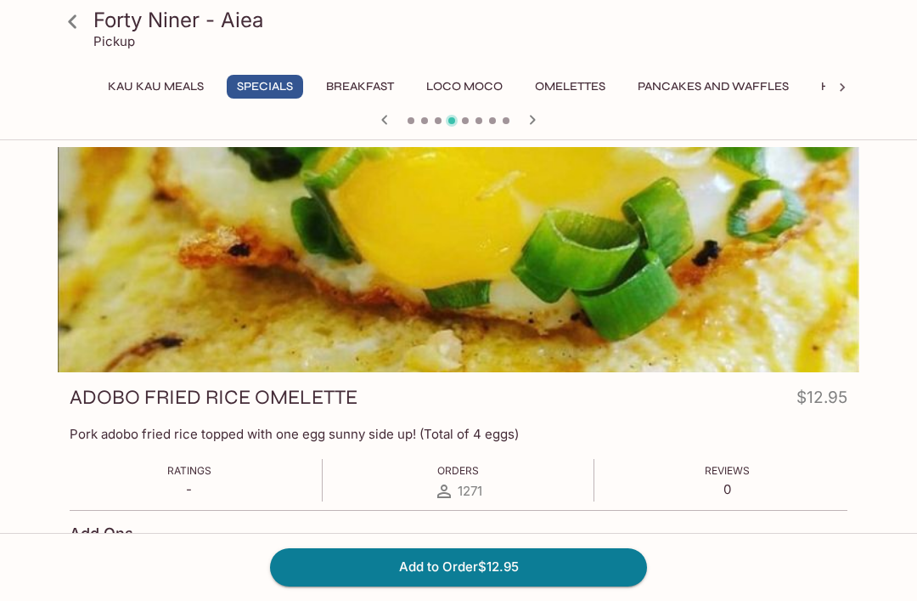
click at [537, 119] on icon "button" at bounding box center [532, 120] width 20 height 20
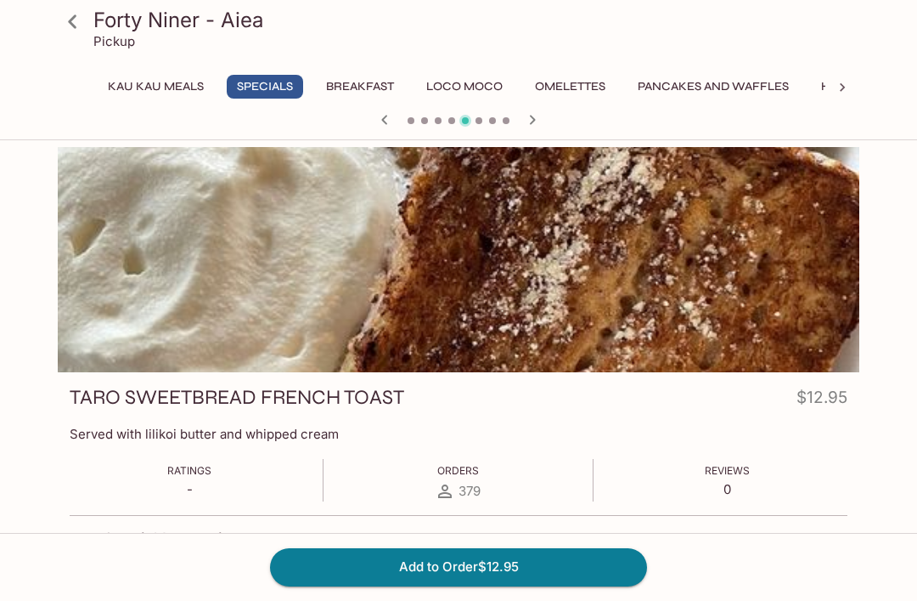
click at [534, 126] on icon "button" at bounding box center [532, 120] width 20 height 20
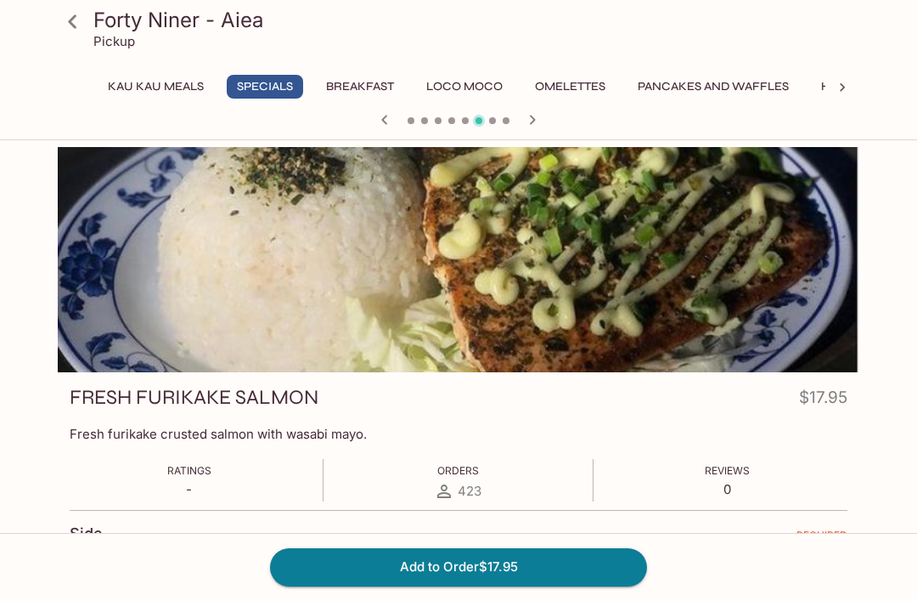
click at [533, 121] on icon "button" at bounding box center [533, 119] width 6 height 9
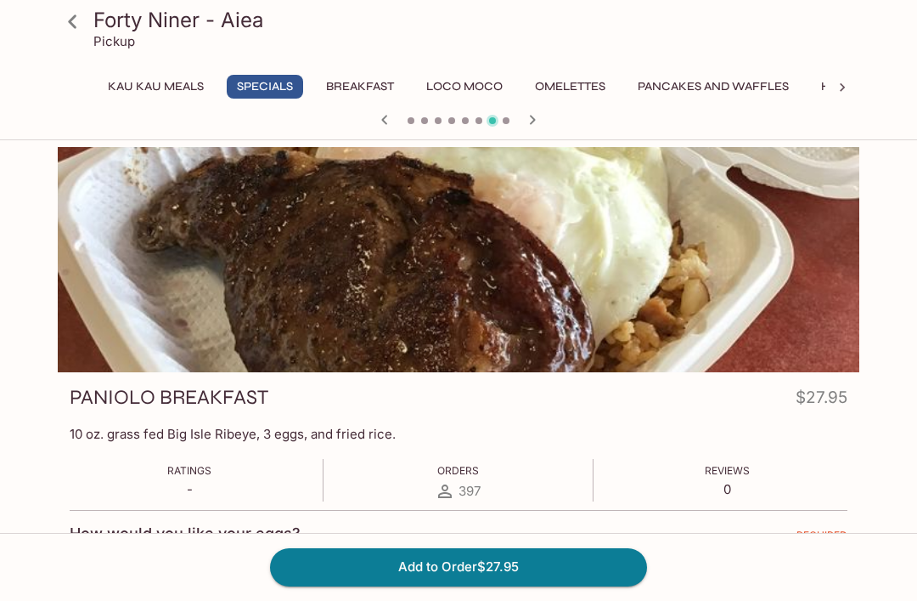
click at [541, 114] on icon "button" at bounding box center [532, 120] width 20 height 20
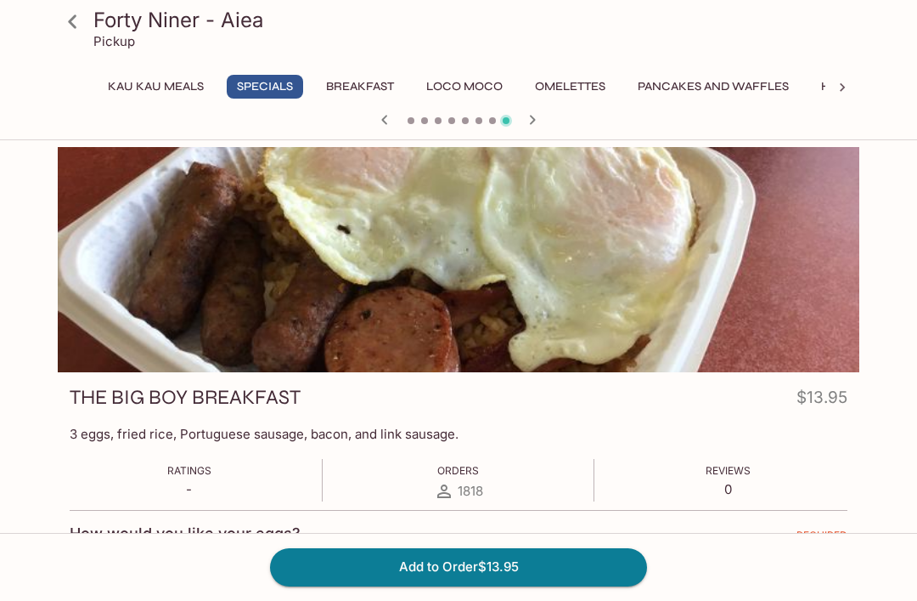
click at [370, 83] on button "Breakfast" at bounding box center [360, 87] width 87 height 24
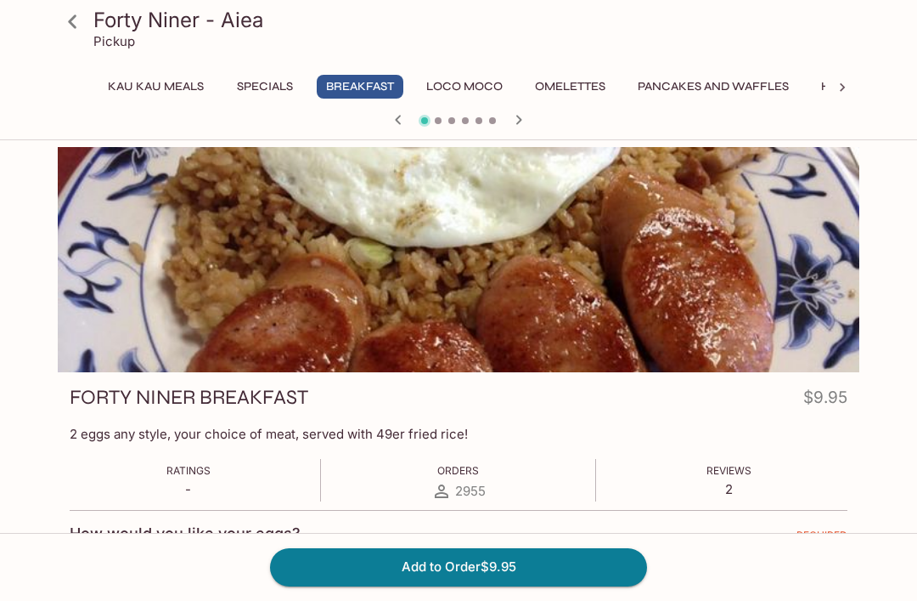
click at [525, 113] on icon "button" at bounding box center [519, 120] width 20 height 20
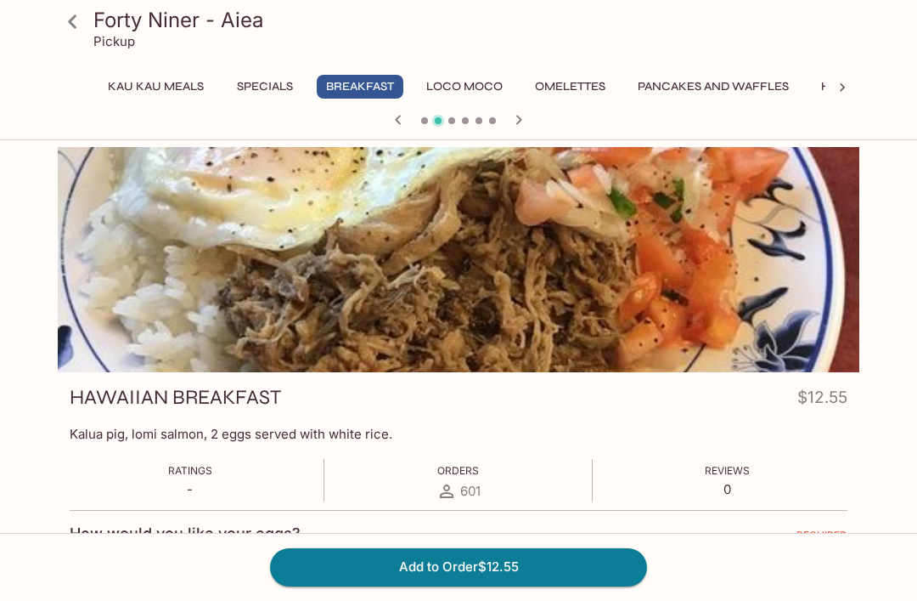
click at [527, 112] on icon "button" at bounding box center [519, 120] width 20 height 20
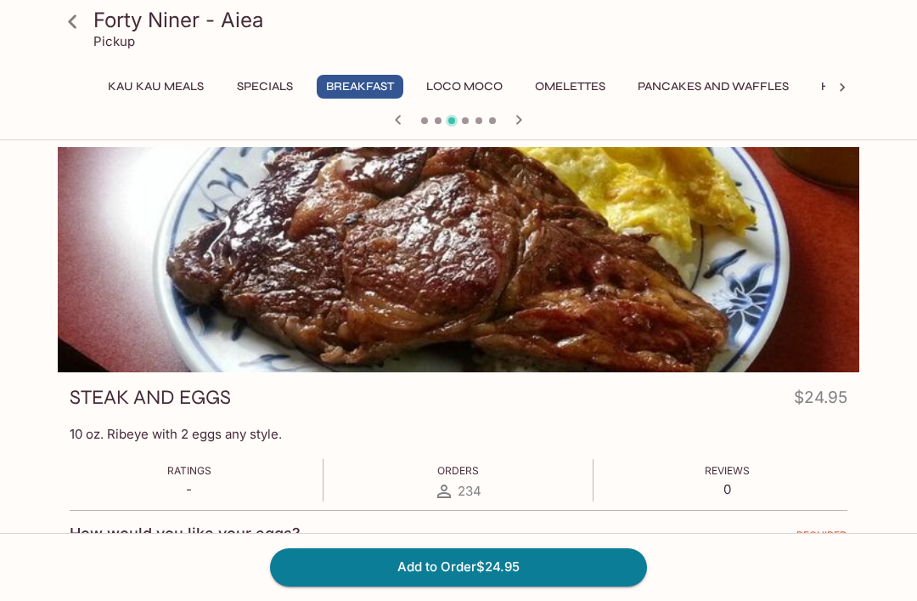
click at [522, 125] on icon "button" at bounding box center [519, 120] width 20 height 20
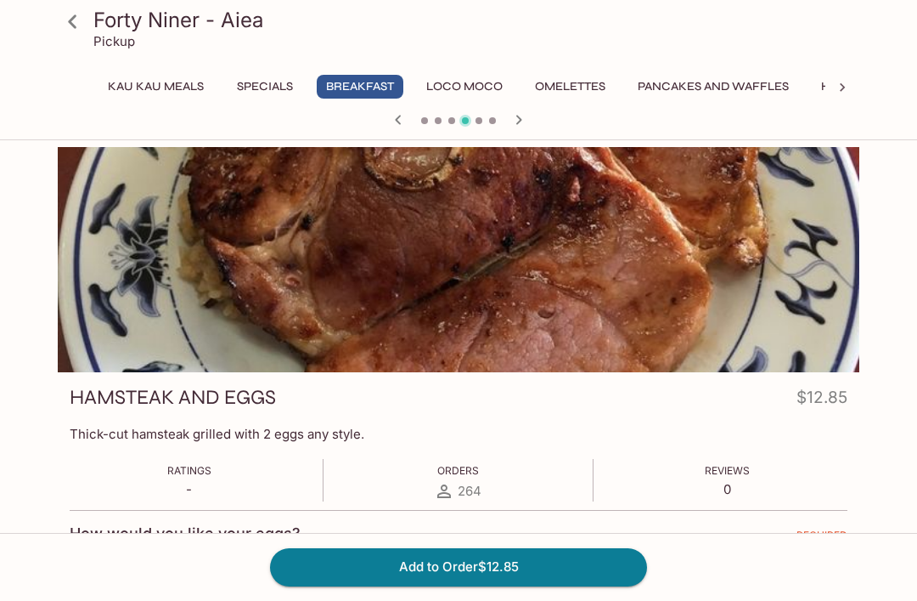
click at [525, 121] on icon "button" at bounding box center [519, 120] width 20 height 20
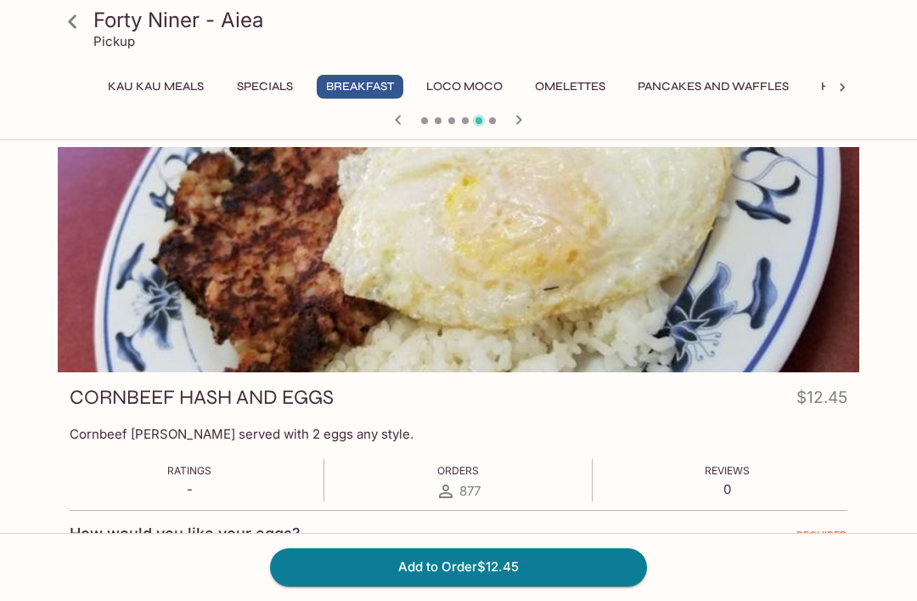
click at [528, 116] on icon "button" at bounding box center [519, 120] width 20 height 20
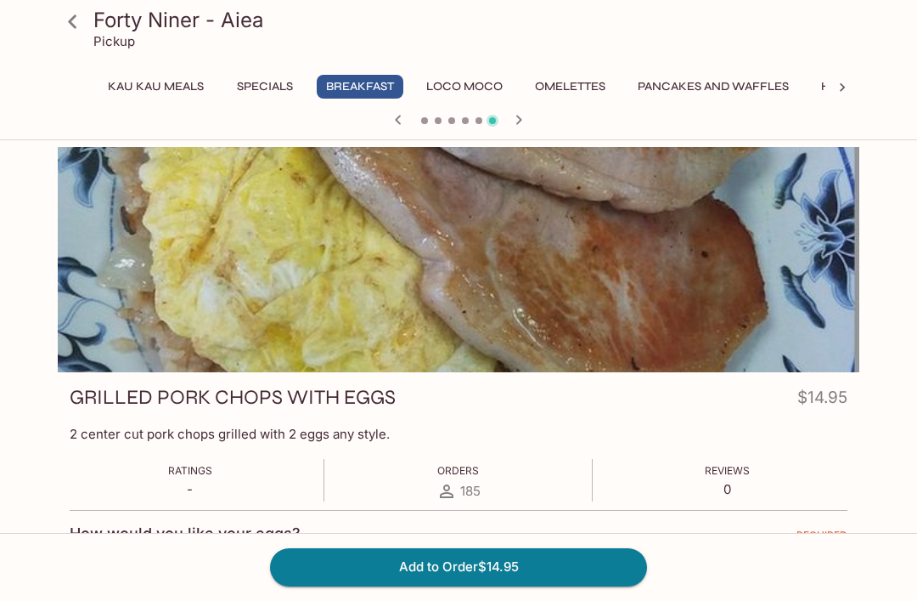
click at [473, 83] on button "Loco Moco" at bounding box center [464, 87] width 95 height 24
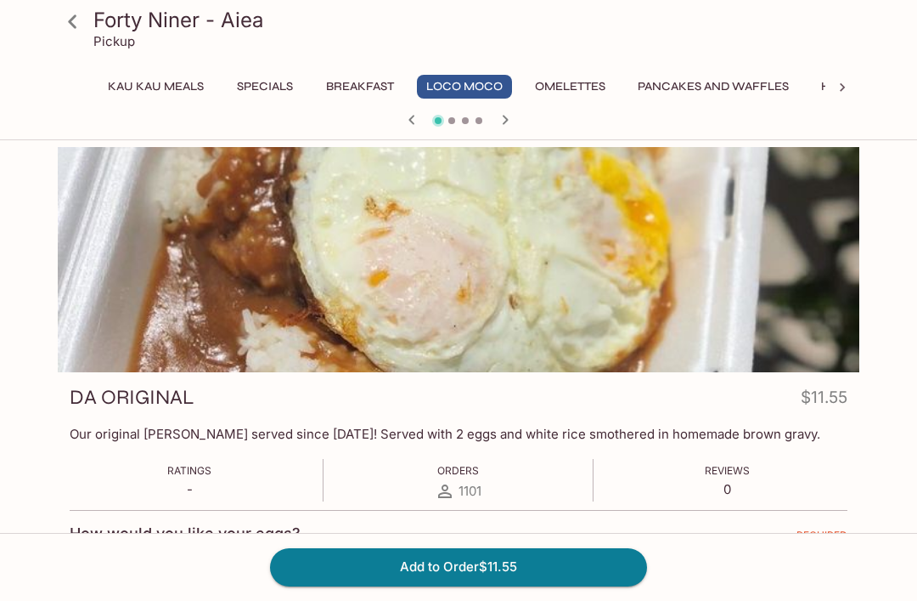
click at [513, 123] on icon "button" at bounding box center [505, 120] width 20 height 20
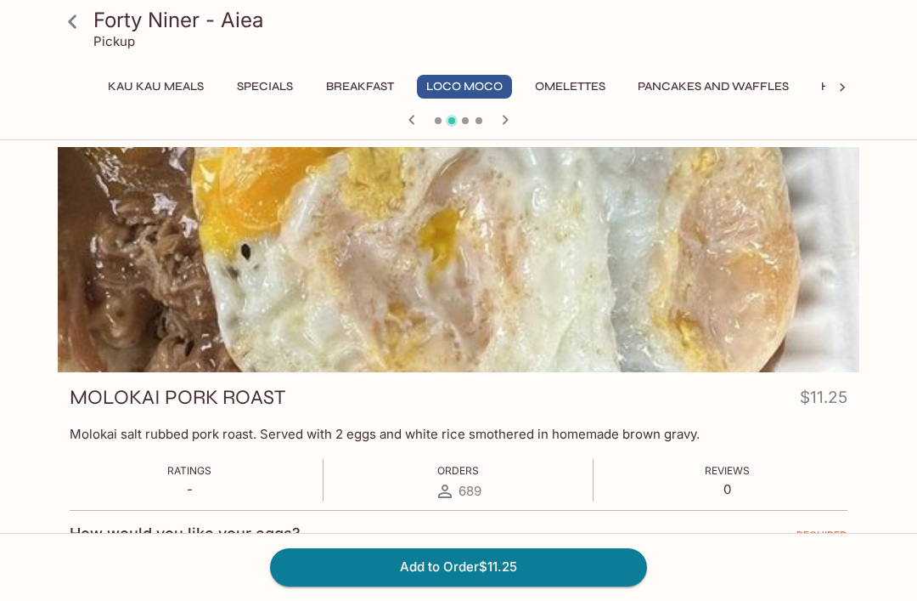
click at [513, 126] on icon "button" at bounding box center [505, 120] width 20 height 20
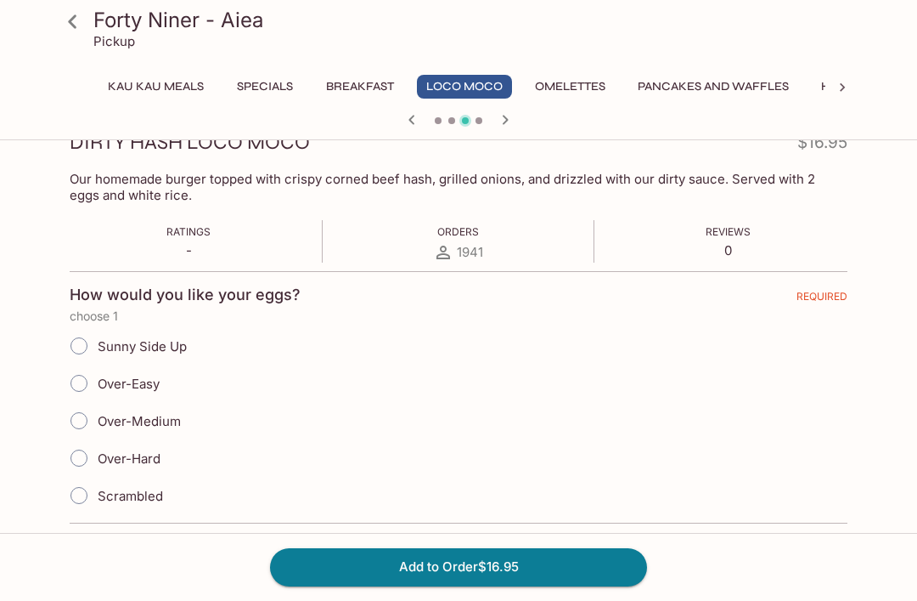
scroll to position [257, 0]
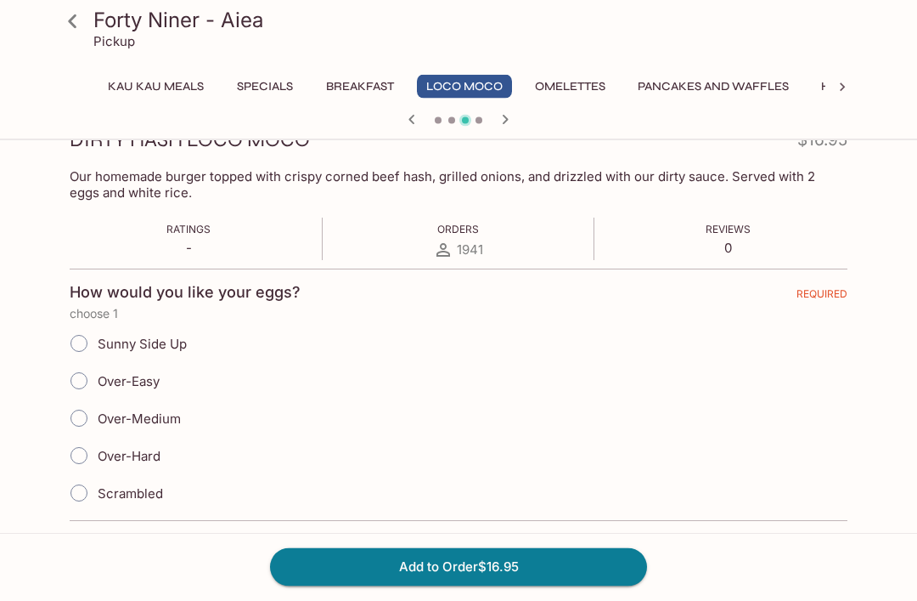
click at [82, 379] on input "Over-Easy" at bounding box center [79, 382] width 36 height 36
radio input "true"
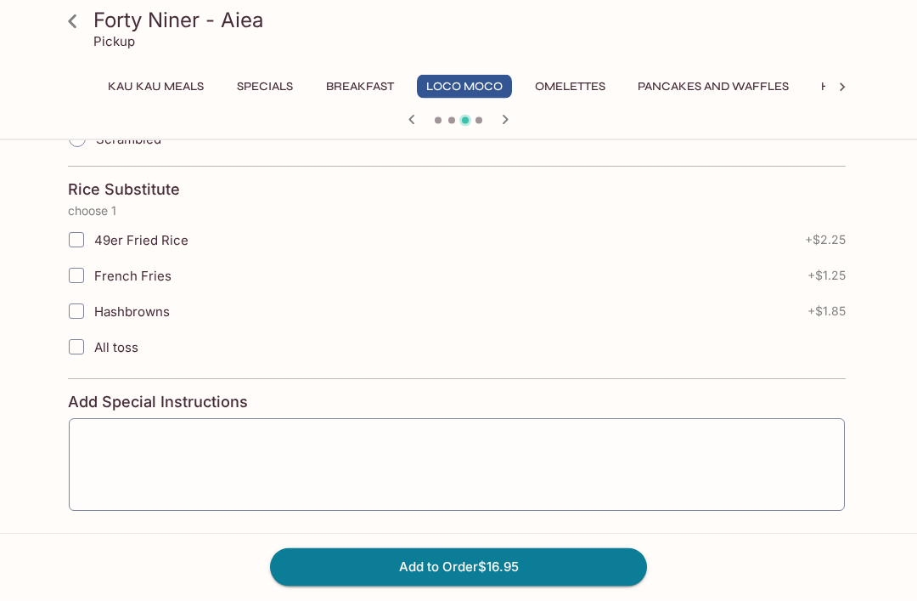
scroll to position [626, 0]
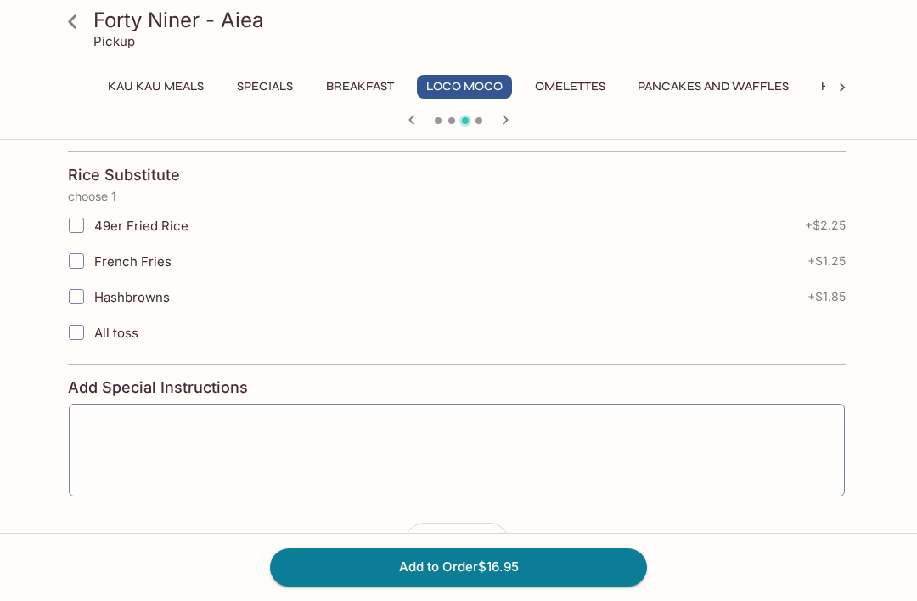
click at [514, 585] on button "Add to Order $16.95" at bounding box center [458, 566] width 377 height 37
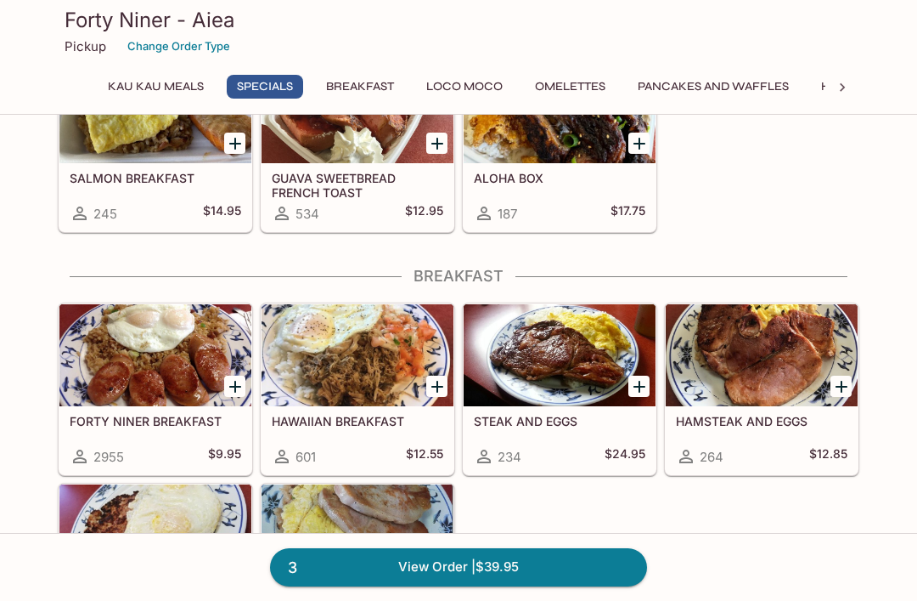
scroll to position [738, 0]
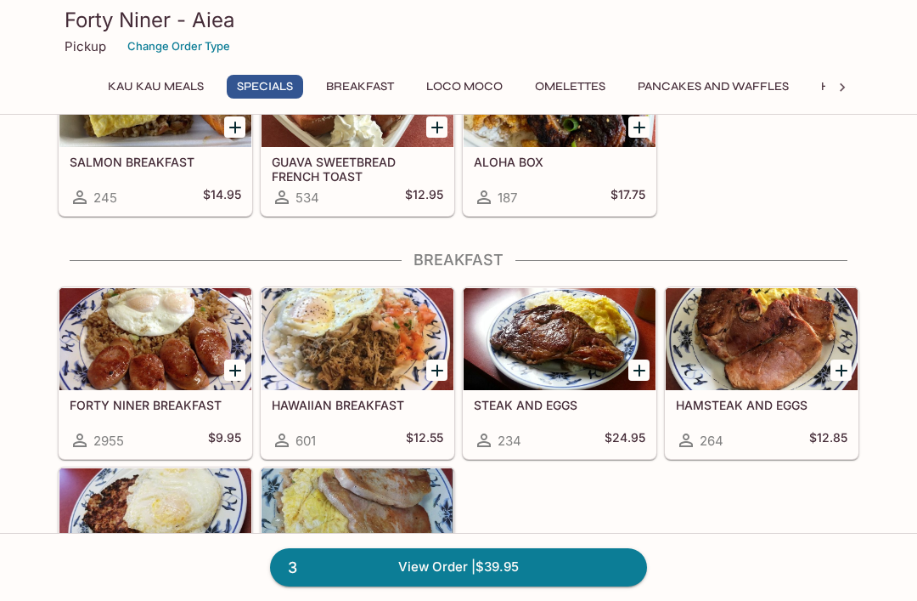
click at [377, 84] on button "Breakfast" at bounding box center [360, 87] width 87 height 24
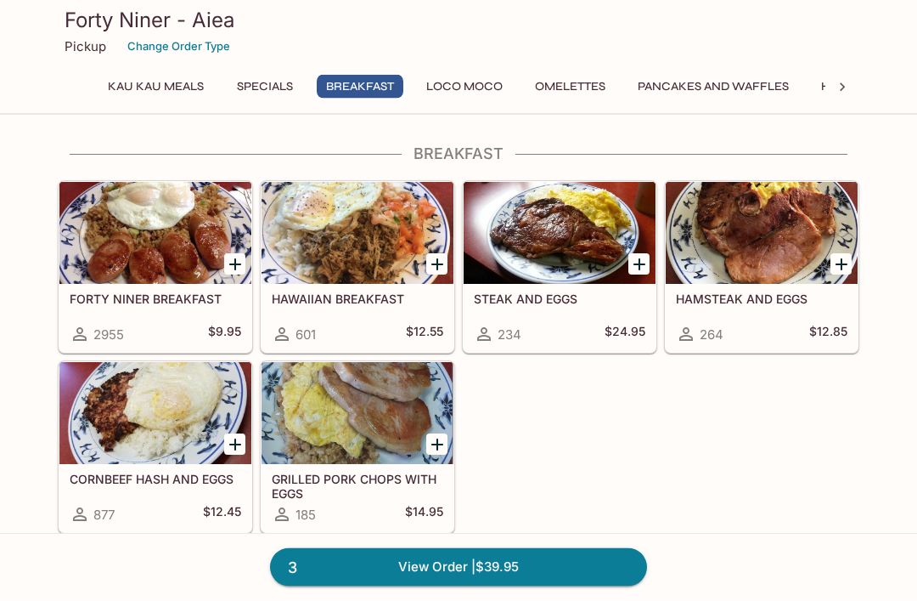
scroll to position [844, 0]
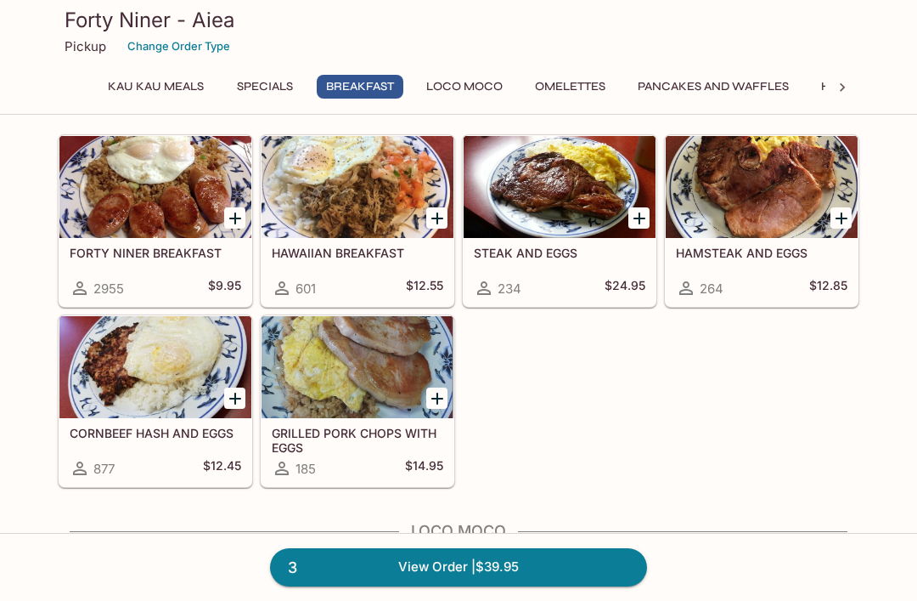
click at [751, 80] on button "Pancakes and Waffles" at bounding box center [714, 87] width 170 height 24
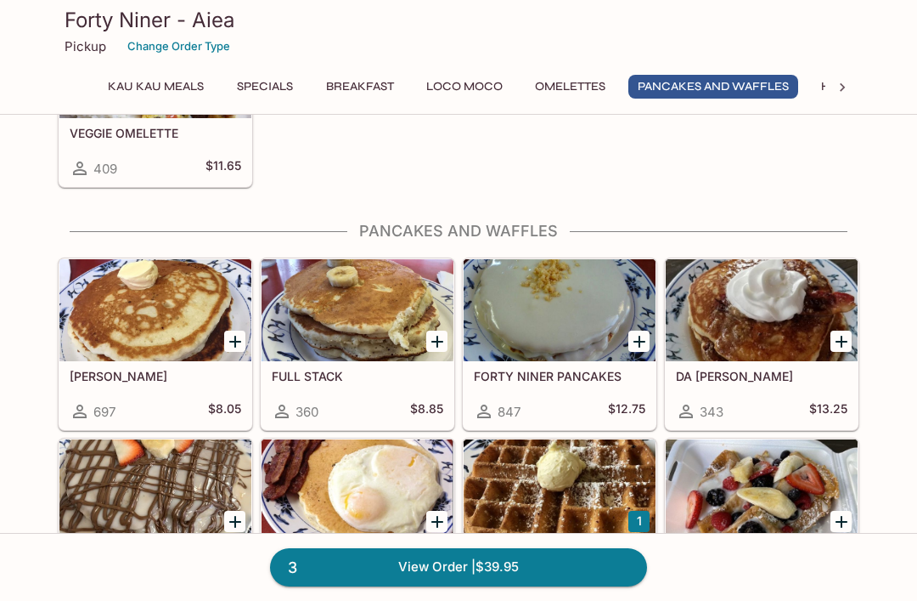
scroll to position [1933, 0]
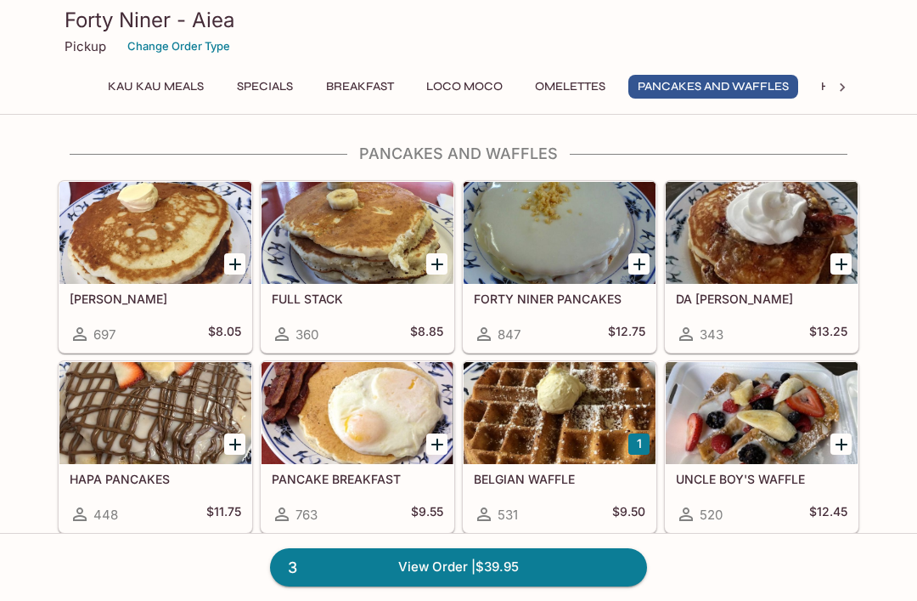
click at [174, 239] on div at bounding box center [155, 233] width 192 height 102
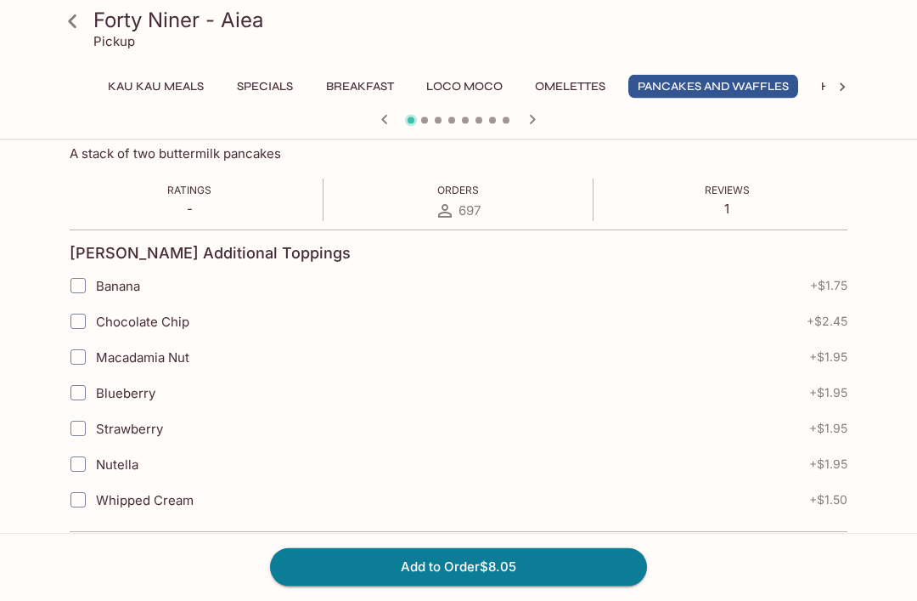
scroll to position [282, 0]
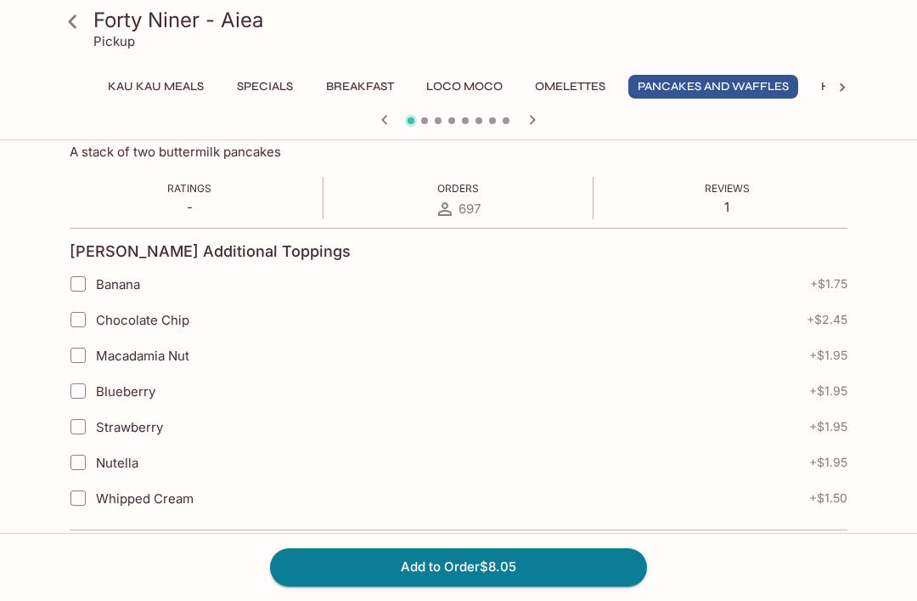
click at [82, 462] on input "Nutella" at bounding box center [78, 462] width 34 height 34
checkbox input "true"
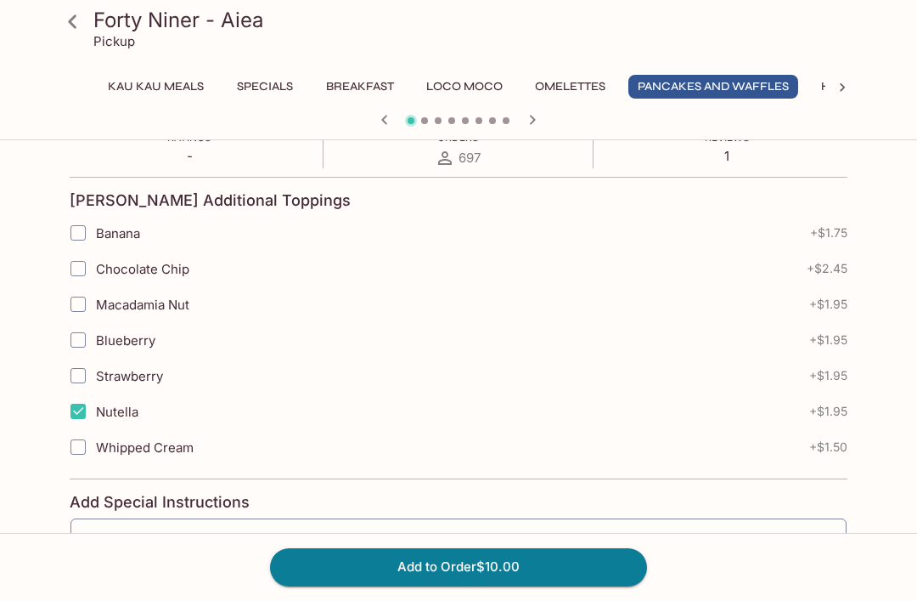
scroll to position [373, 0]
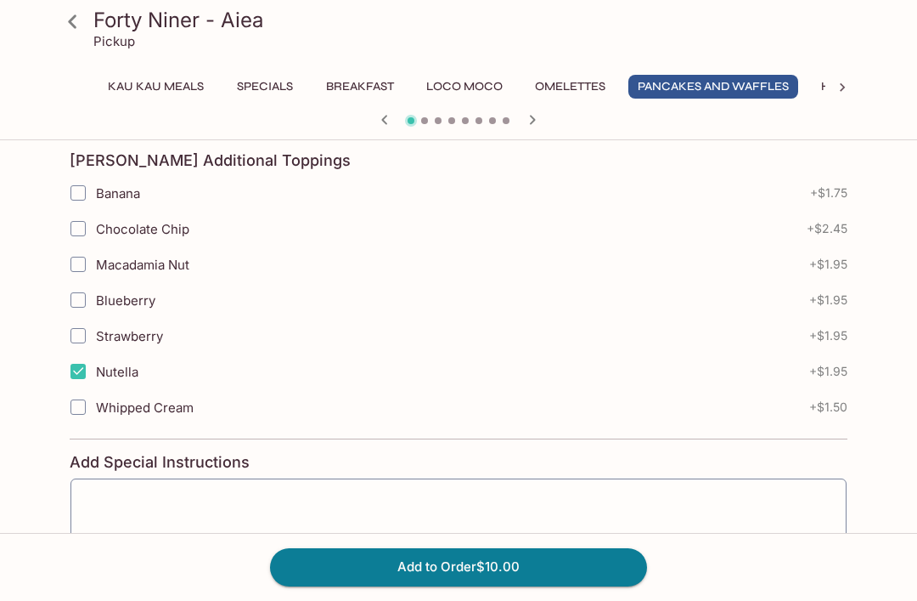
click at [582, 585] on button "Add to Order $10.00" at bounding box center [458, 566] width 377 height 37
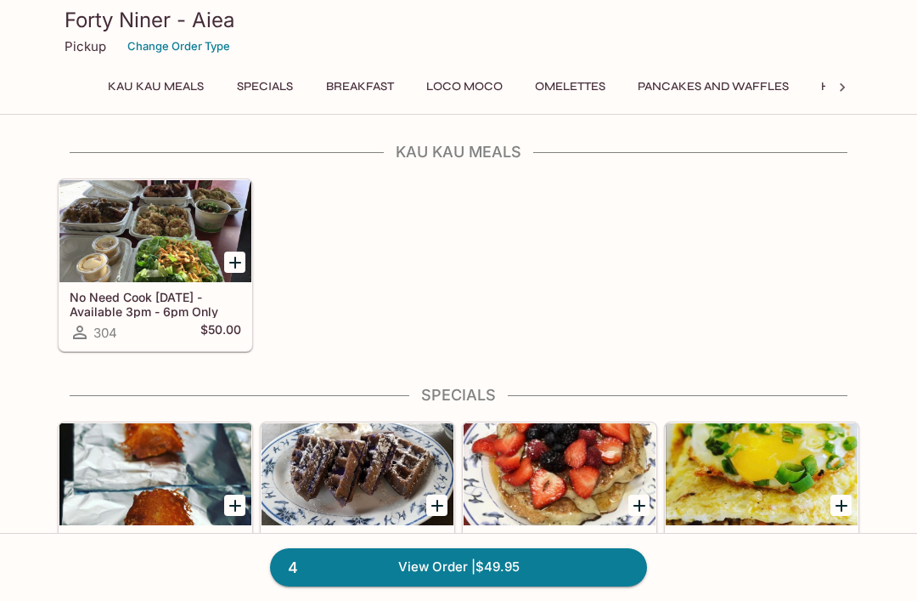
click at [724, 80] on button "Pancakes and Waffles" at bounding box center [714, 87] width 170 height 24
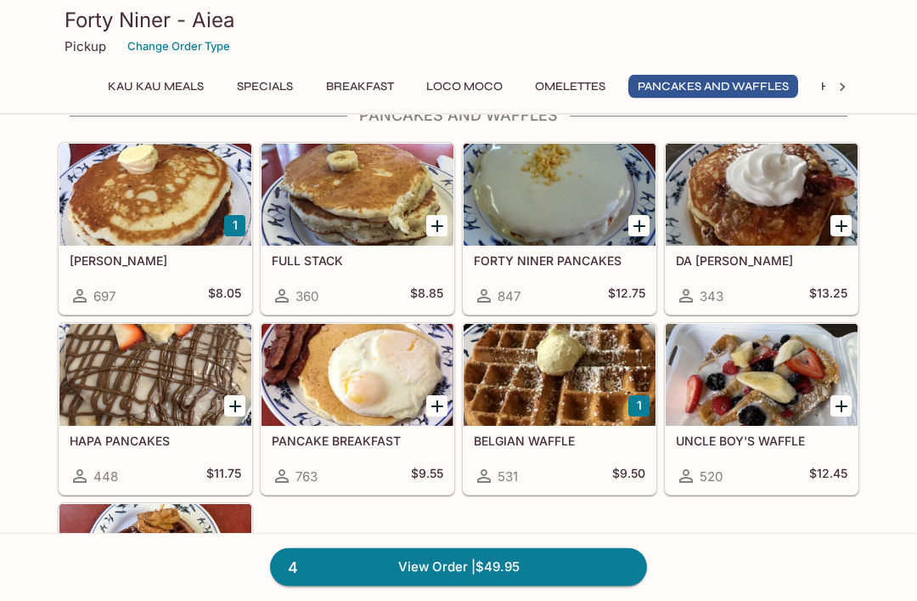
scroll to position [1973, 0]
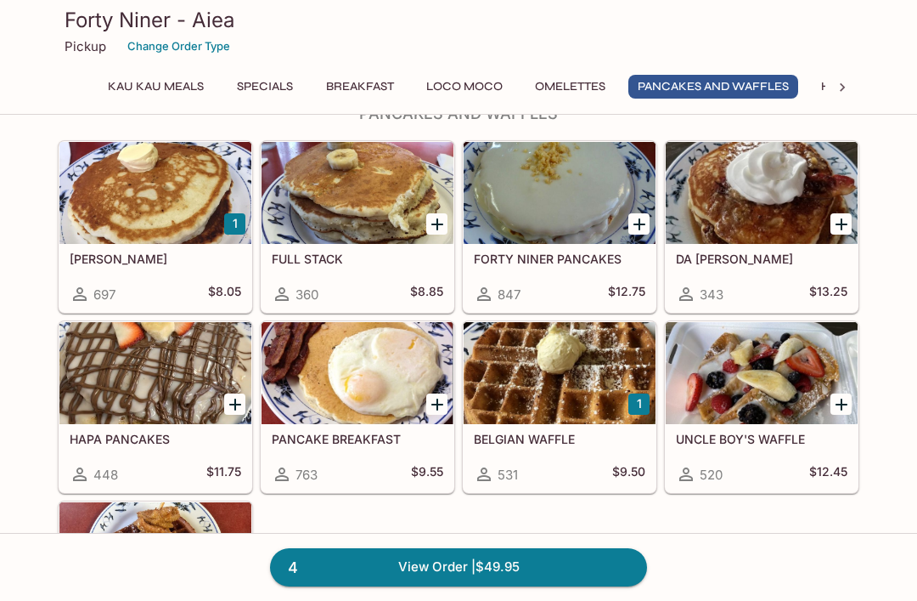
click at [364, 393] on div at bounding box center [358, 373] width 192 height 102
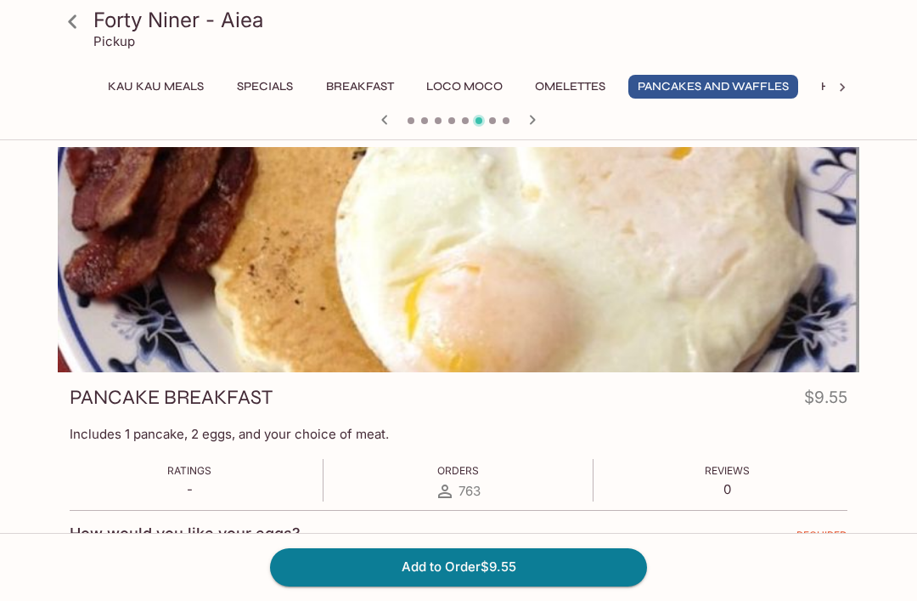
click at [851, 81] on div at bounding box center [843, 87] width 34 height 25
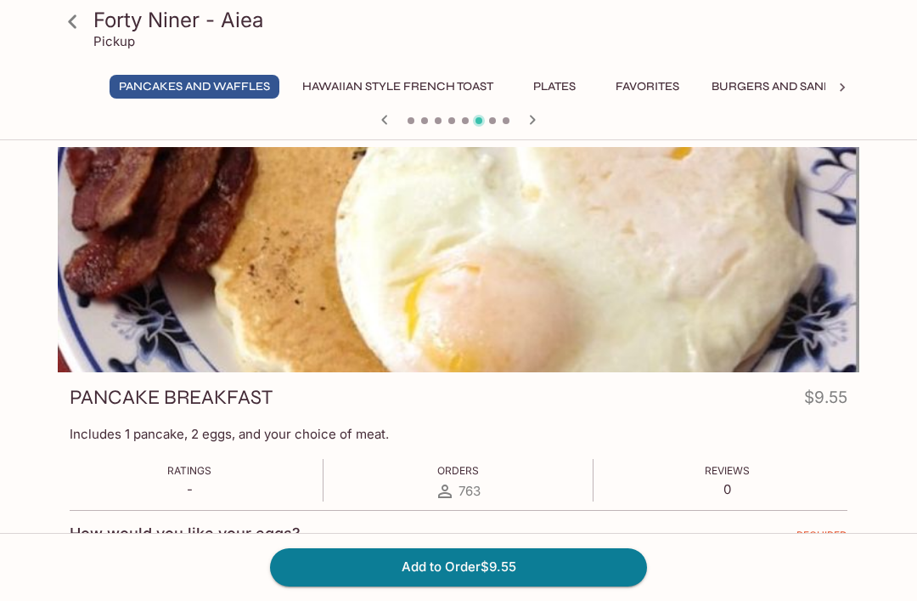
scroll to position [0, 625]
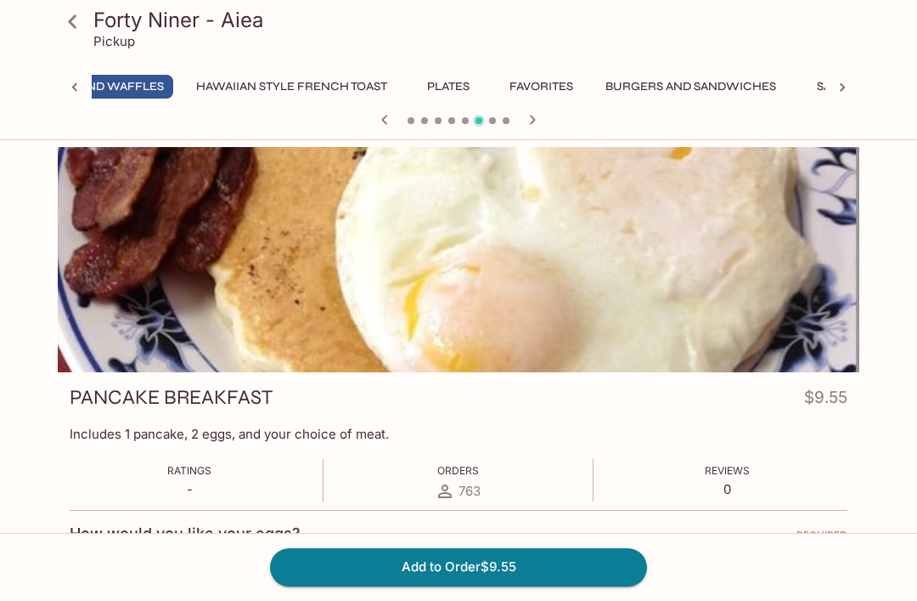
click at [844, 82] on icon at bounding box center [842, 87] width 17 height 17
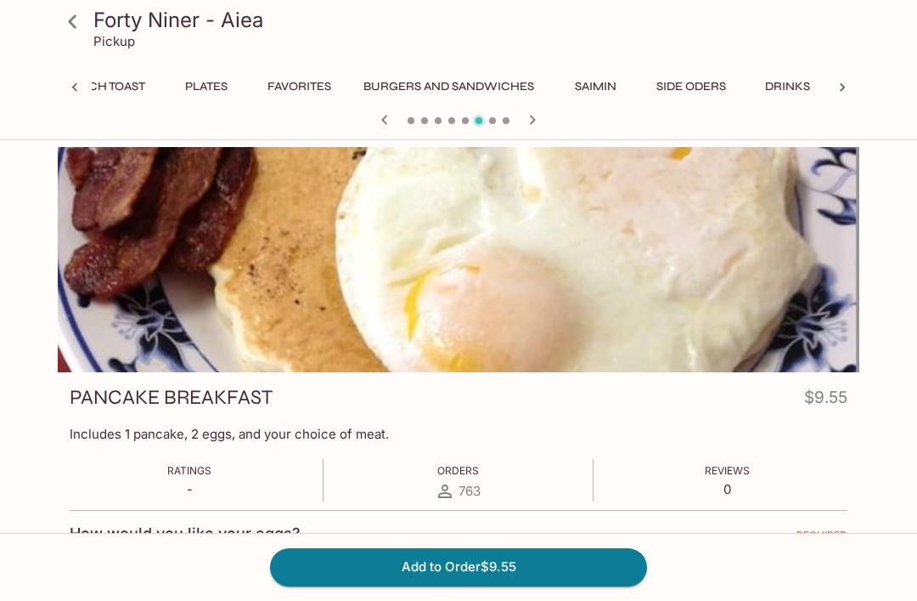
scroll to position [0, 878]
click at [699, 76] on button "Side Oders" at bounding box center [691, 87] width 88 height 24
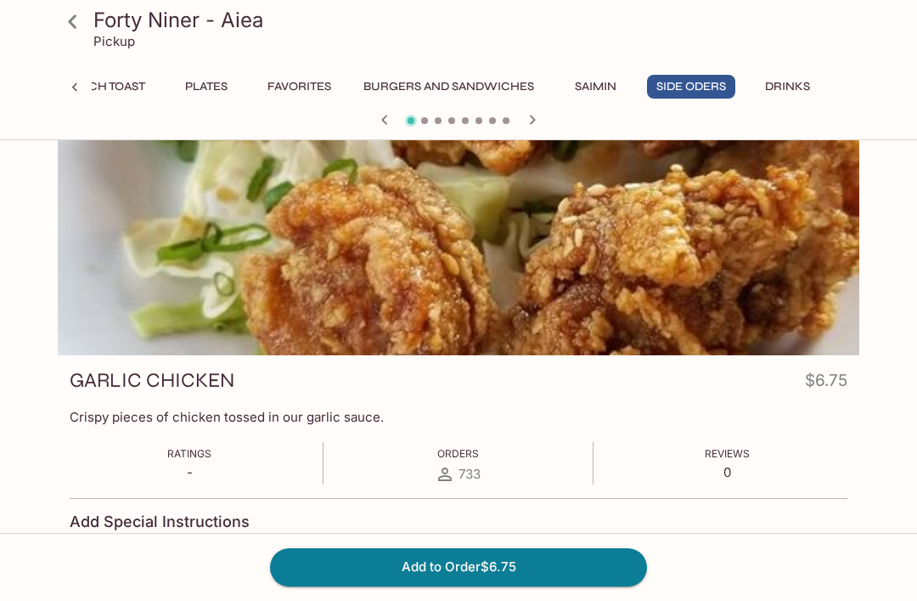
scroll to position [0, 0]
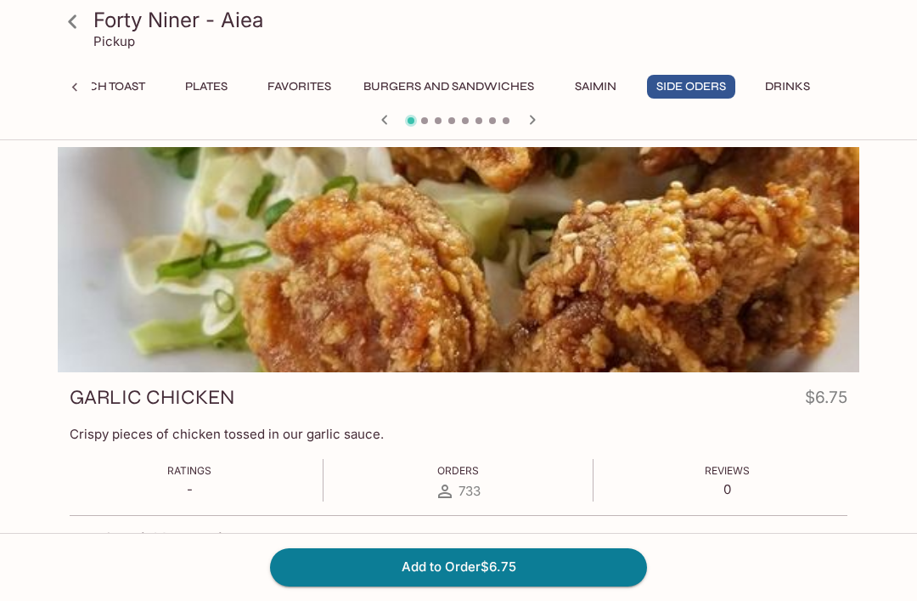
click at [530, 121] on icon "button" at bounding box center [532, 120] width 20 height 20
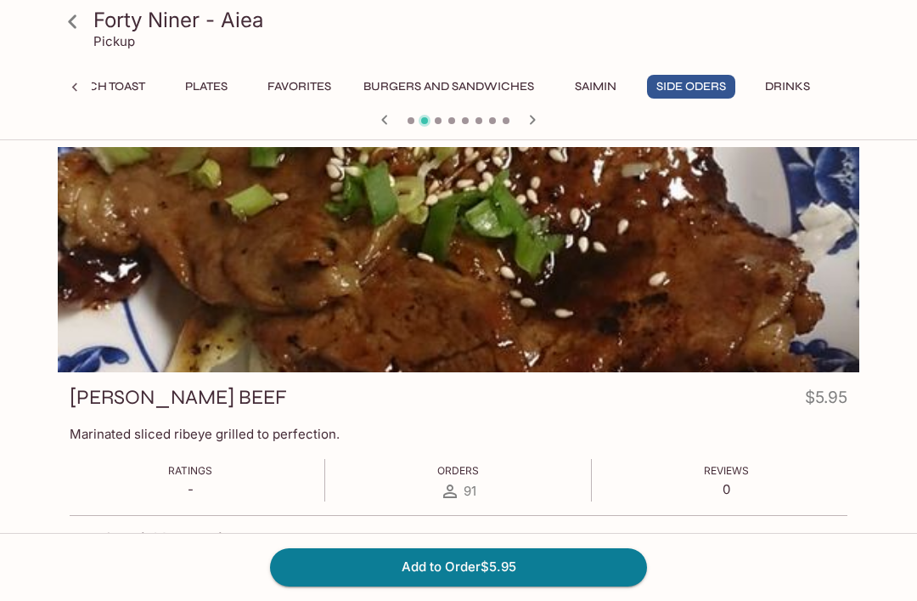
click at [529, 116] on icon "button" at bounding box center [532, 120] width 20 height 20
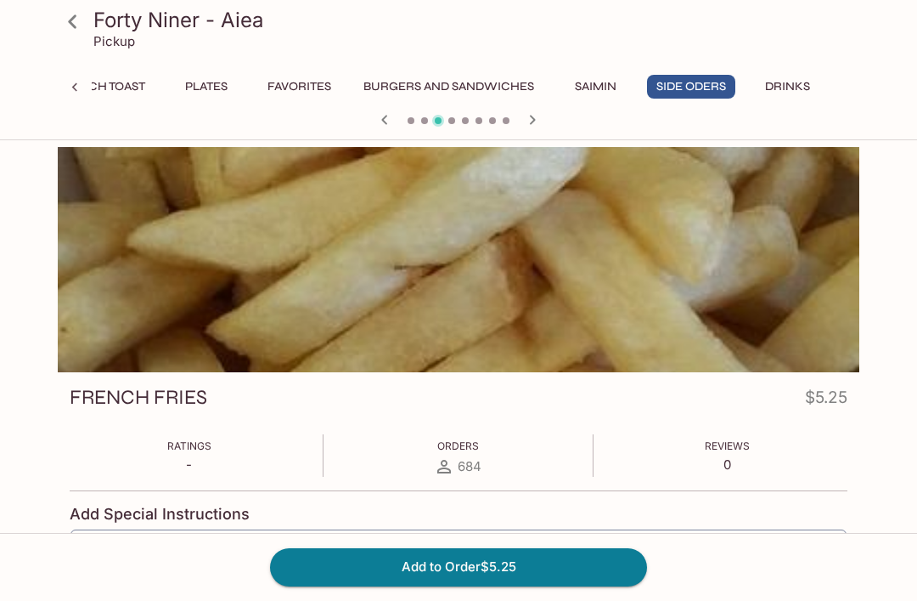
click at [531, 112] on icon "button" at bounding box center [532, 120] width 20 height 20
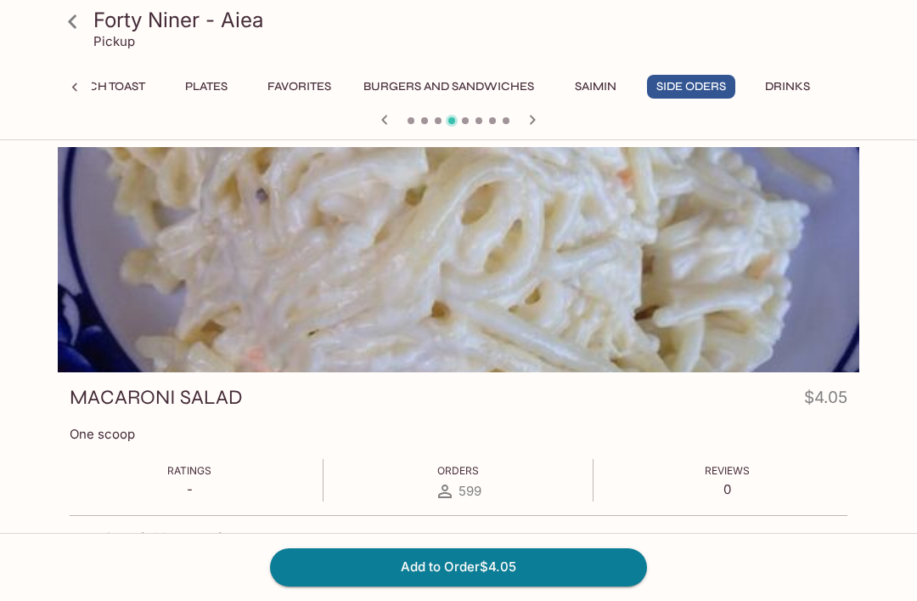
click at [529, 113] on icon "button" at bounding box center [532, 120] width 20 height 20
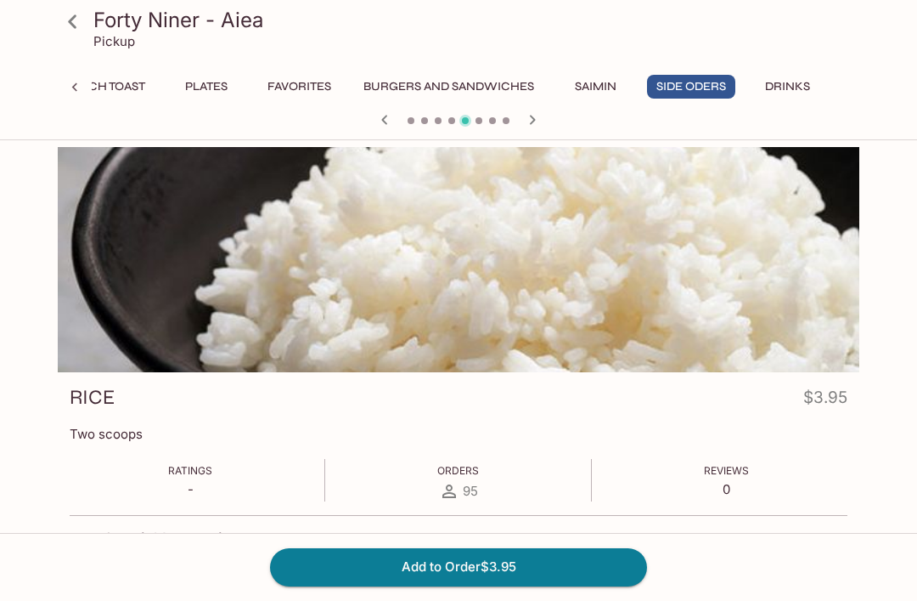
click at [528, 113] on icon "button" at bounding box center [532, 120] width 20 height 20
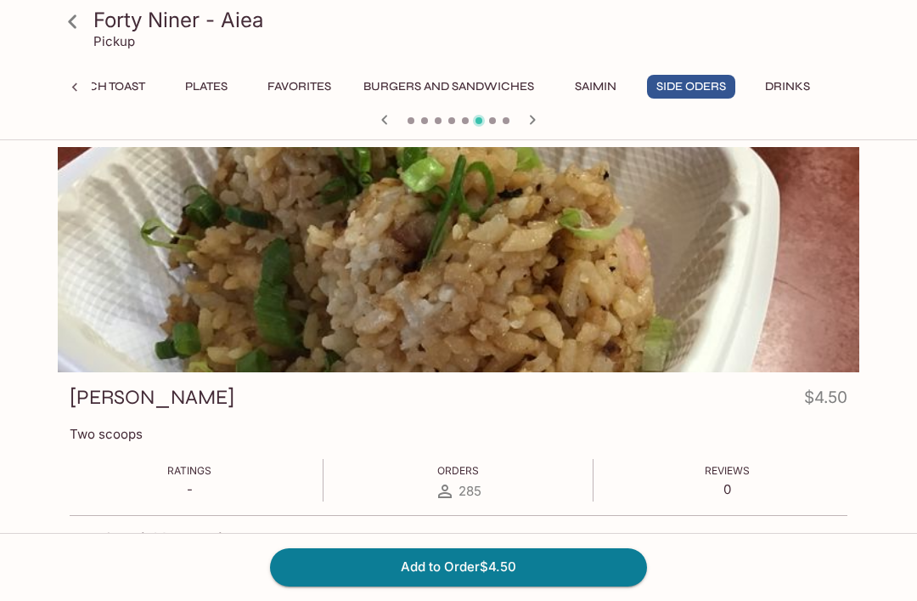
click at [531, 111] on icon "button" at bounding box center [532, 120] width 20 height 20
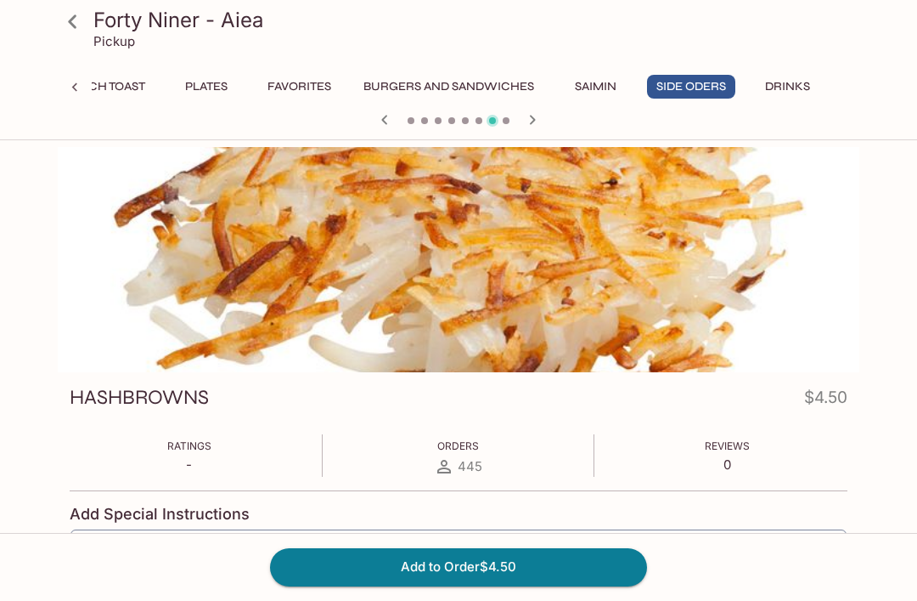
click at [528, 112] on icon "button" at bounding box center [532, 120] width 20 height 20
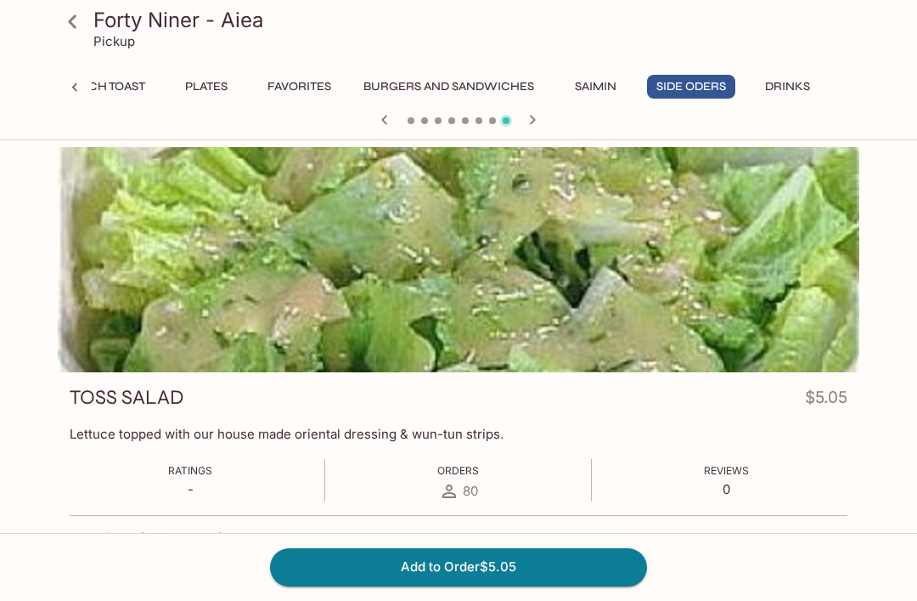
click at [522, 120] on button "button" at bounding box center [533, 120] width 22 height 22
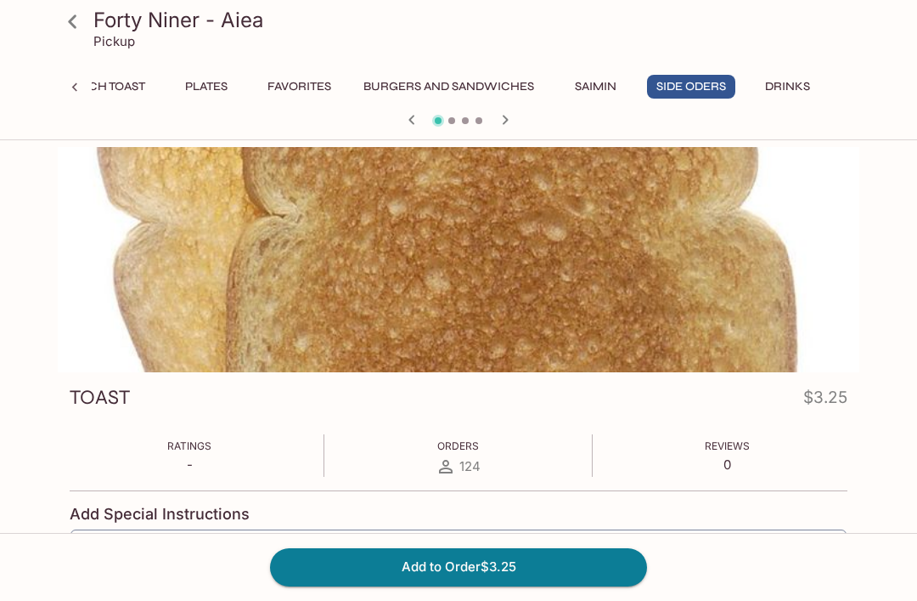
click at [506, 124] on icon "button" at bounding box center [505, 120] width 20 height 20
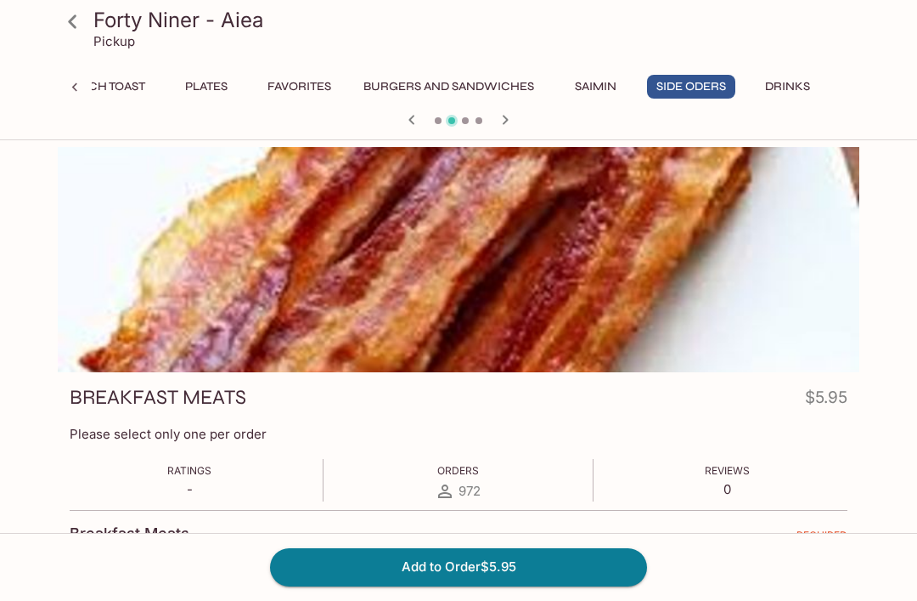
click at [503, 119] on icon "button" at bounding box center [505, 120] width 20 height 20
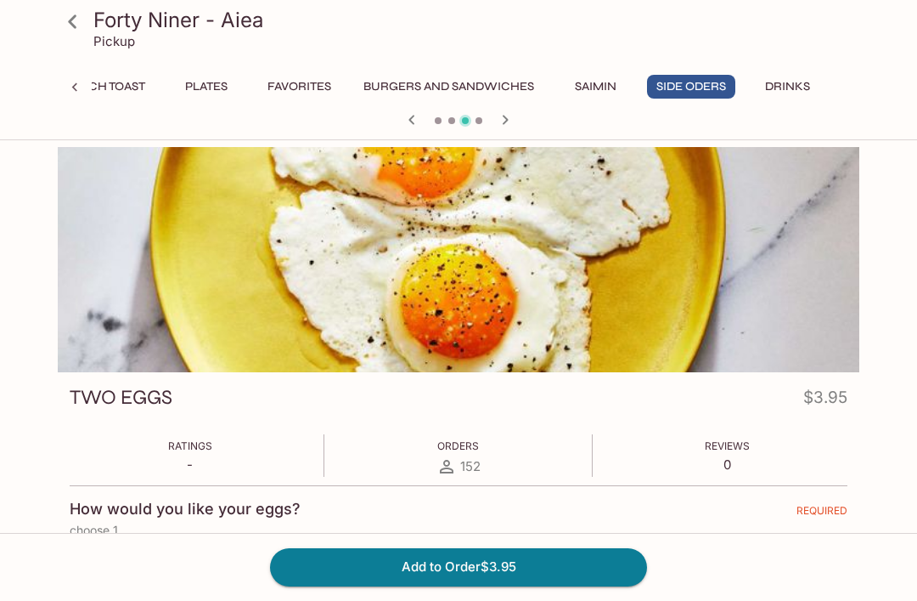
click at [507, 115] on icon "button" at bounding box center [505, 120] width 20 height 20
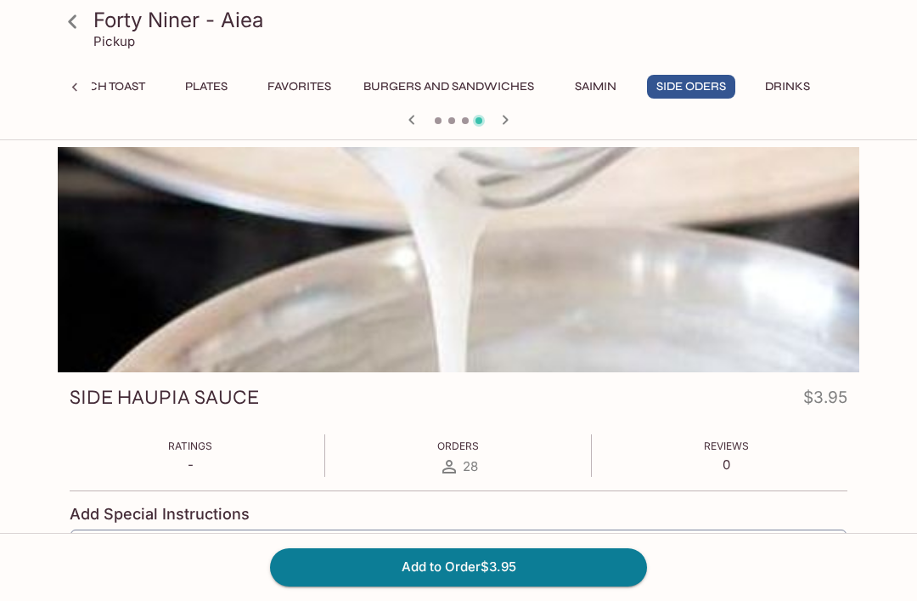
click at [513, 122] on icon "button" at bounding box center [505, 120] width 20 height 20
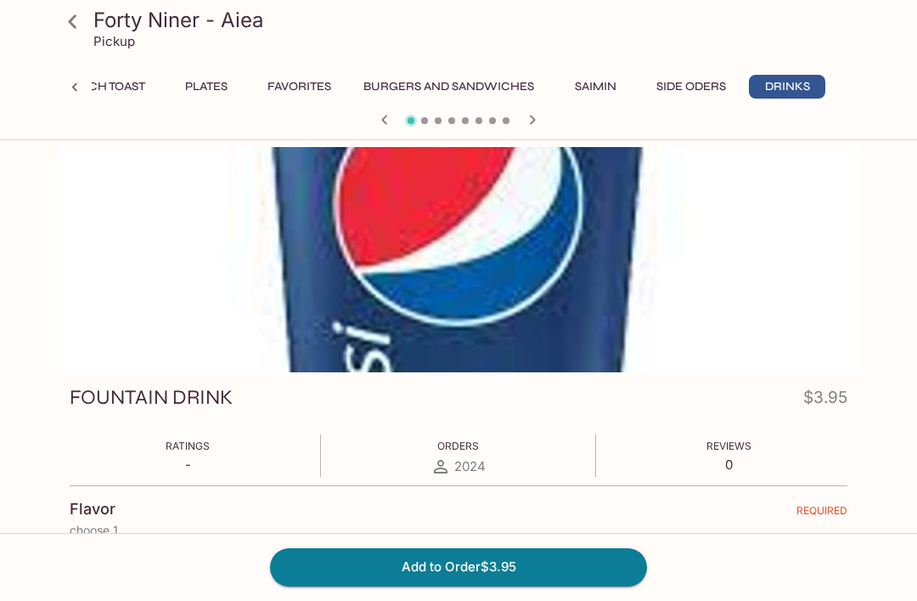
click at [75, 22] on icon at bounding box center [73, 22] width 30 height 30
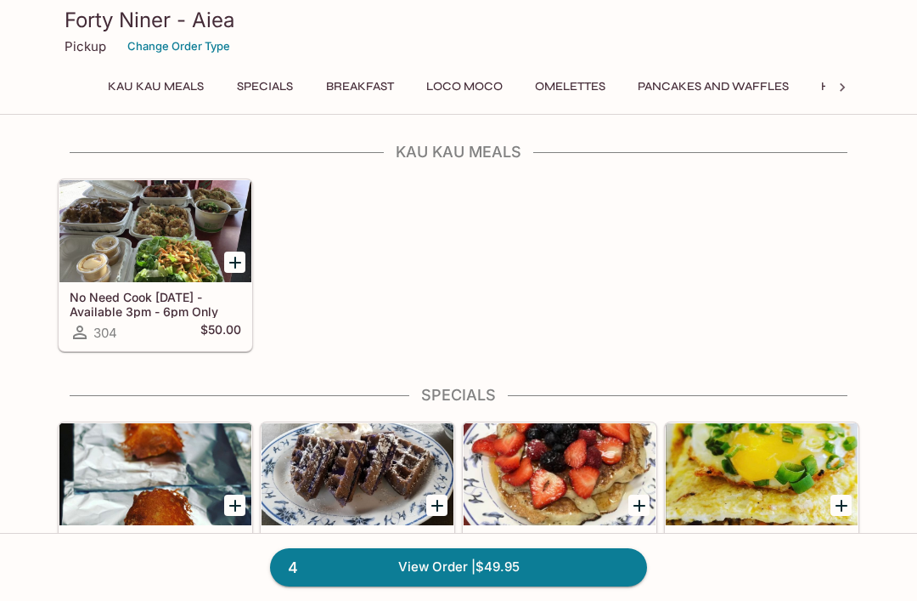
click at [511, 564] on link "4 View Order | $49.95" at bounding box center [458, 566] width 377 height 37
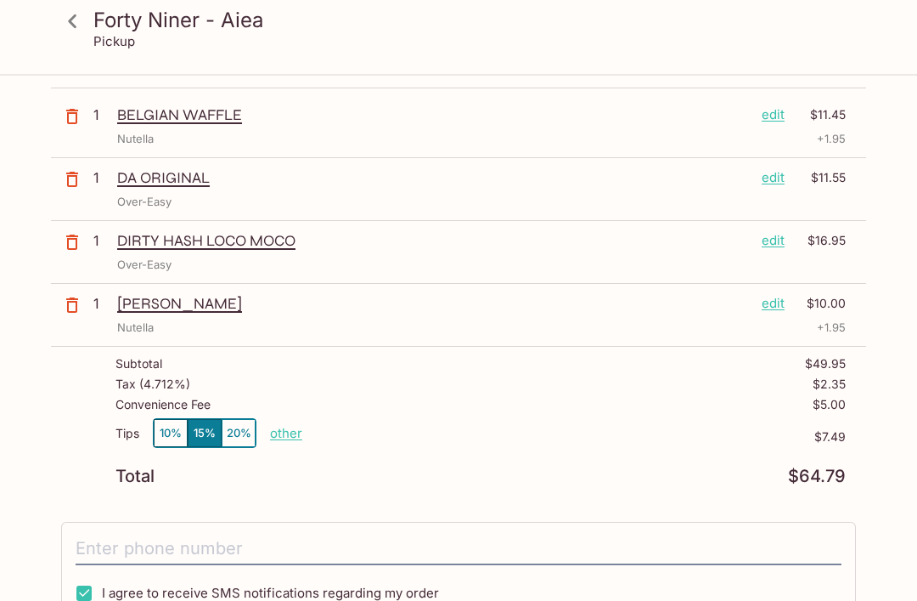
scroll to position [120, 0]
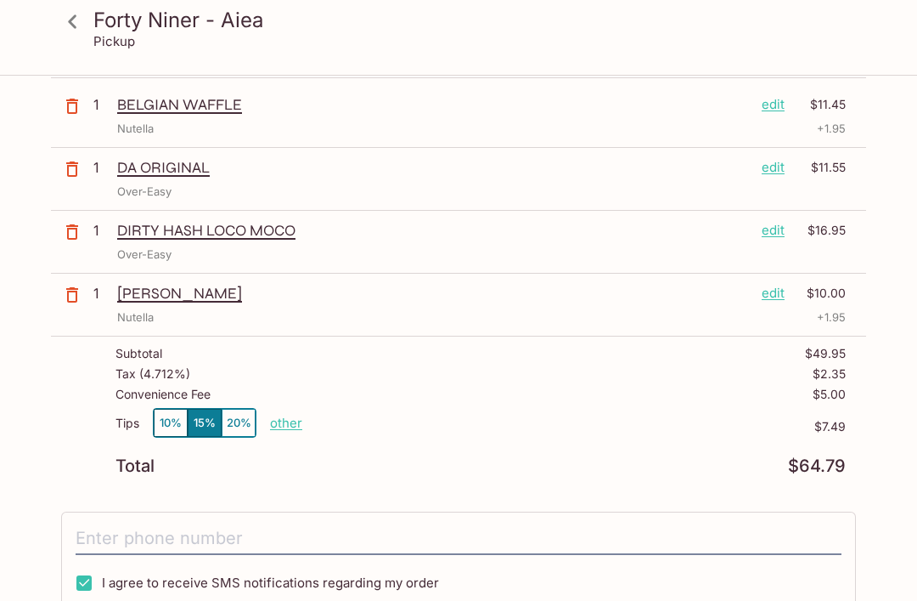
click at [282, 526] on input "tel" at bounding box center [459, 538] width 766 height 32
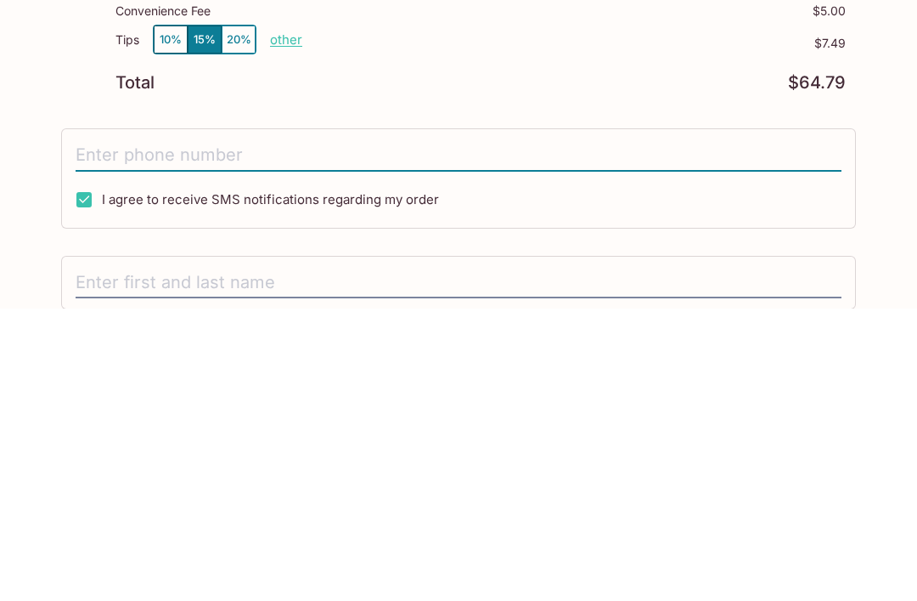
type input "0"
type input "(920) 948-2057"
click at [454, 559] on input "text" at bounding box center [459, 575] width 766 height 32
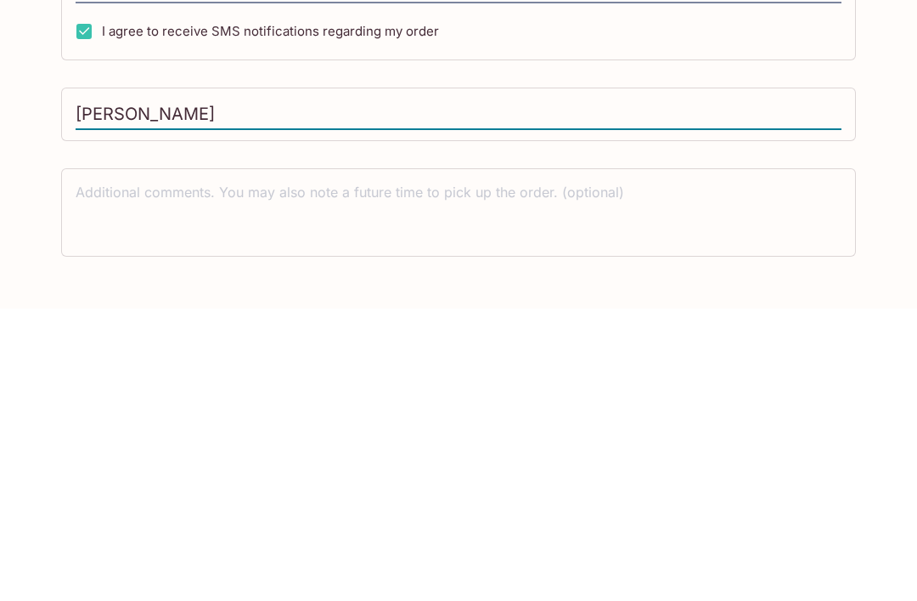
scroll to position [443, 0]
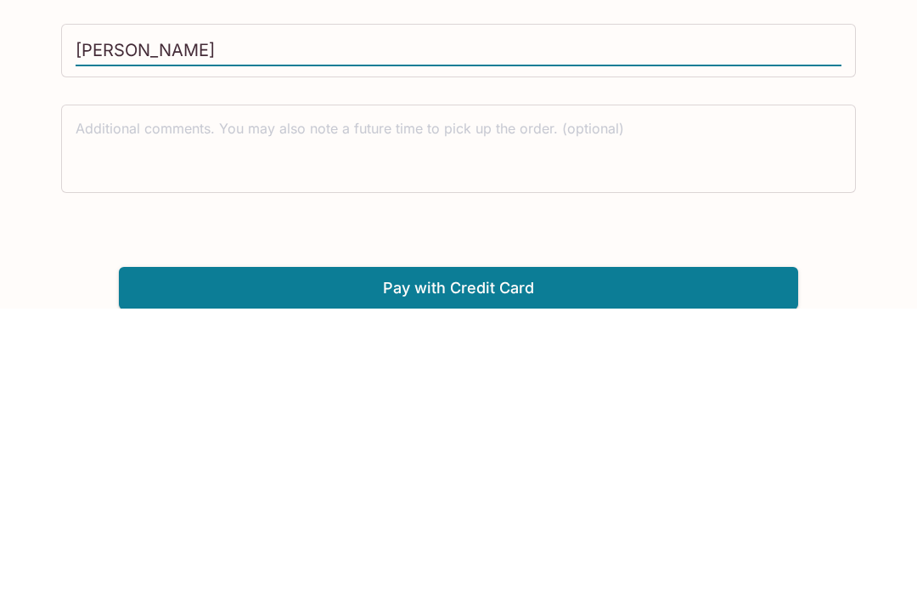
type input "Moriah Butler"
click at [648, 559] on button "Pay with Credit Card" at bounding box center [459, 580] width 680 height 42
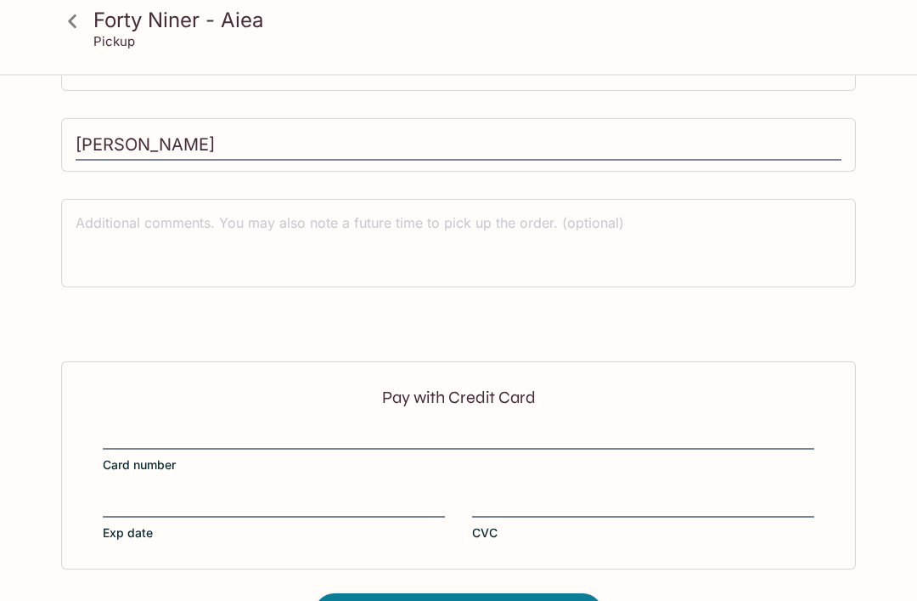
scroll to position [643, 0]
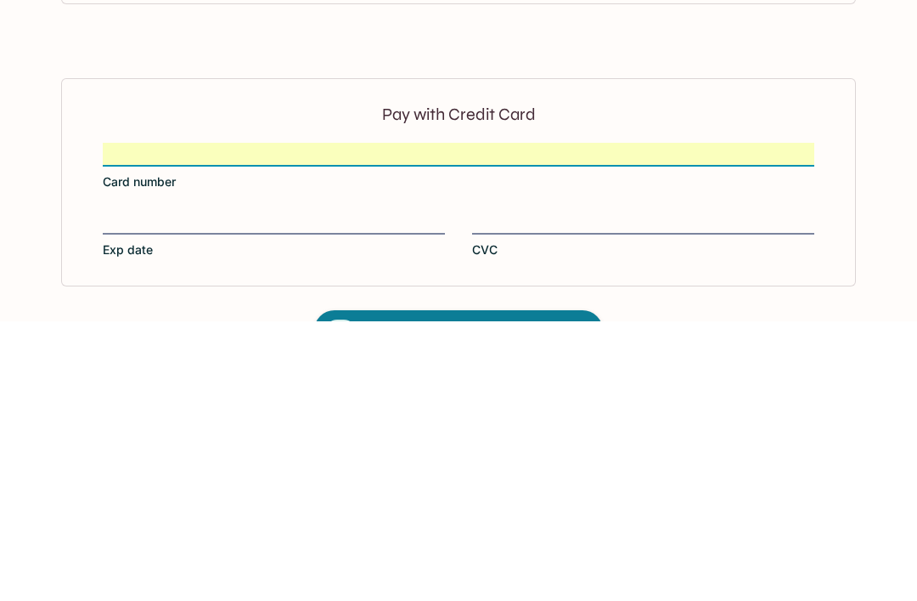
click at [348, 491] on div at bounding box center [274, 503] width 342 height 24
click at [348, 492] on input "Exp date" at bounding box center [274, 492] width 342 height 1
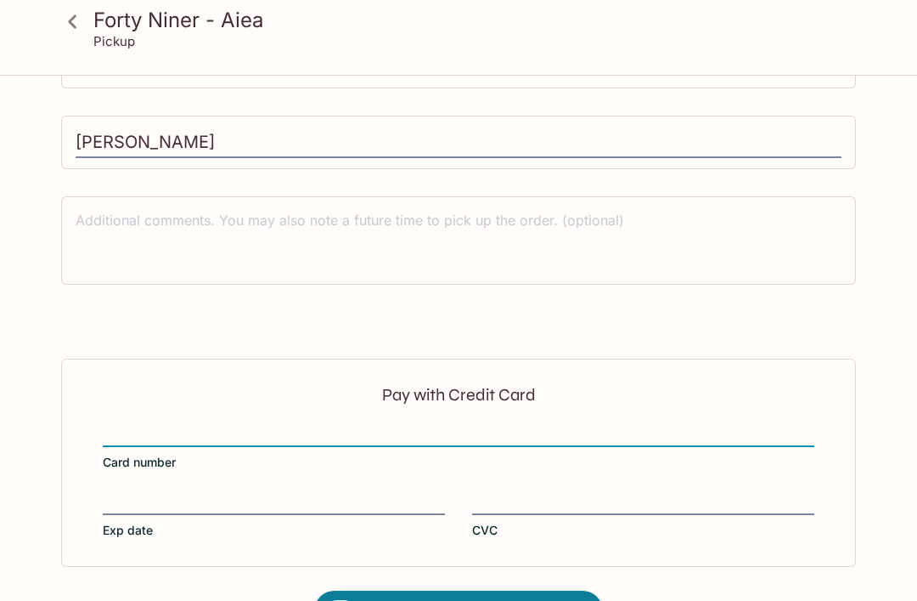
click at [532, 600] on span "Place Order | $64.79" at bounding box center [459, 611] width 148 height 27
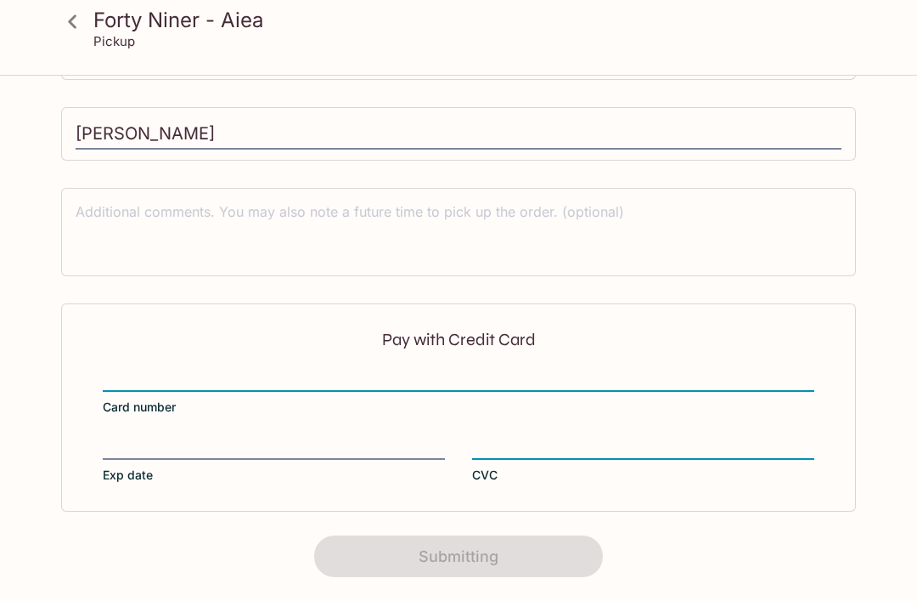
scroll to position [331, 0]
